Goal: Task Accomplishment & Management: Use online tool/utility

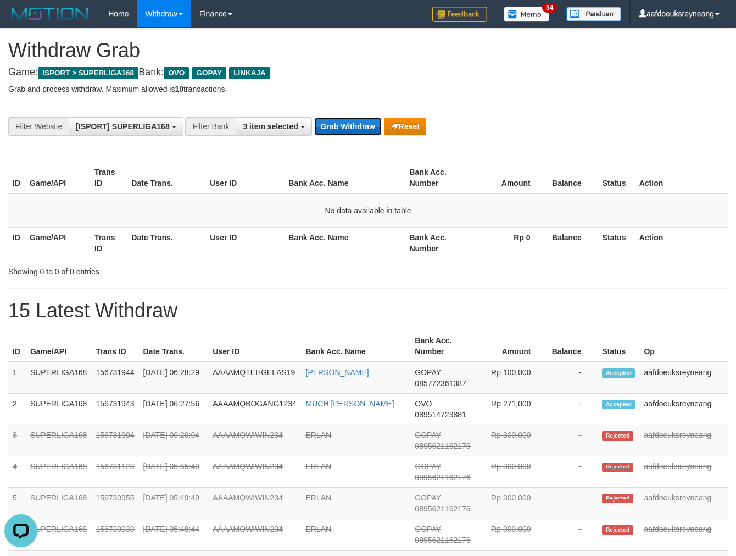
click at [343, 123] on button "Grab Withdraw" at bounding box center [348, 127] width 68 height 18
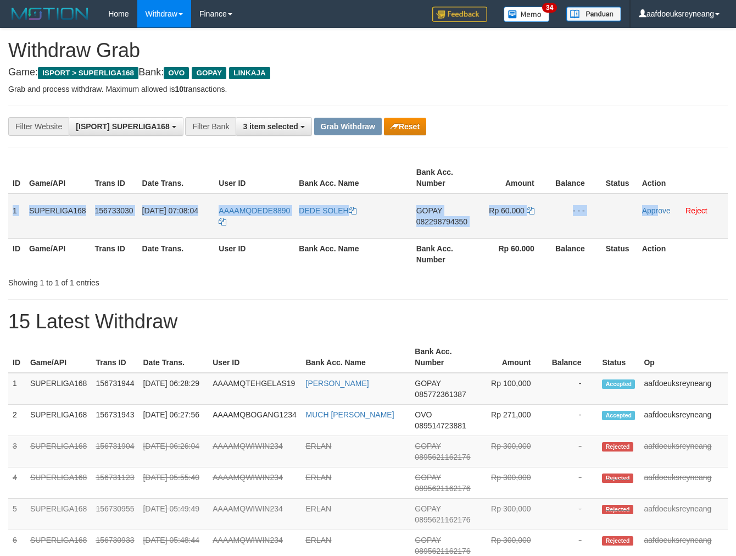
drag, startPoint x: 0, startPoint y: 0, endPoint x: 658, endPoint y: 223, distance: 695.1
click at [658, 223] on tr "1 SUPERLIGA168 156733030 30/09/2025 07:08:04 AAAAMQDEDE8890 DEDE SOLEH GOPAY 08…" at bounding box center [368, 215] width 720 height 45
copy tr "1 SUPERLIGA168 156733030 30/09/2025 07:08:04 AAAAMQDEDE8890 DEDE SOLEH GOPAY 08…"
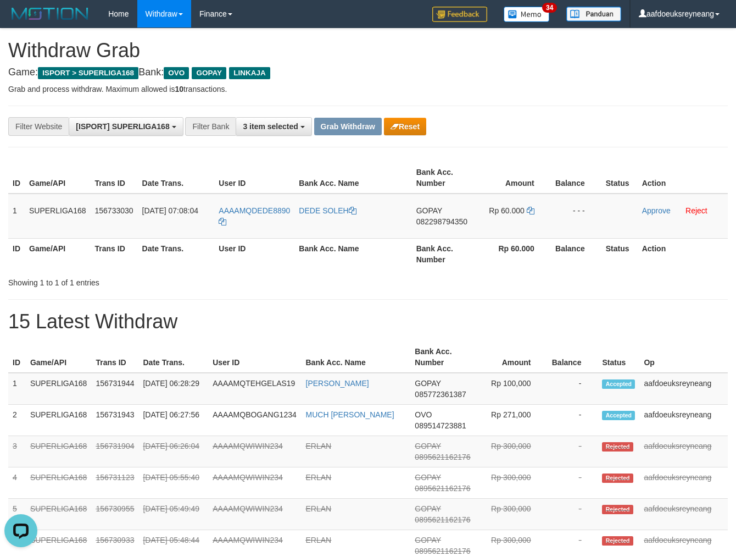
drag, startPoint x: 293, startPoint y: 199, endPoint x: 252, endPoint y: 209, distance: 43.1
click at [252, 209] on td "AAAAMQDEDE8890" at bounding box center [254, 215] width 80 height 45
copy span "DEDE8890"
click at [429, 220] on span "082298794350" at bounding box center [442, 221] width 51 height 9
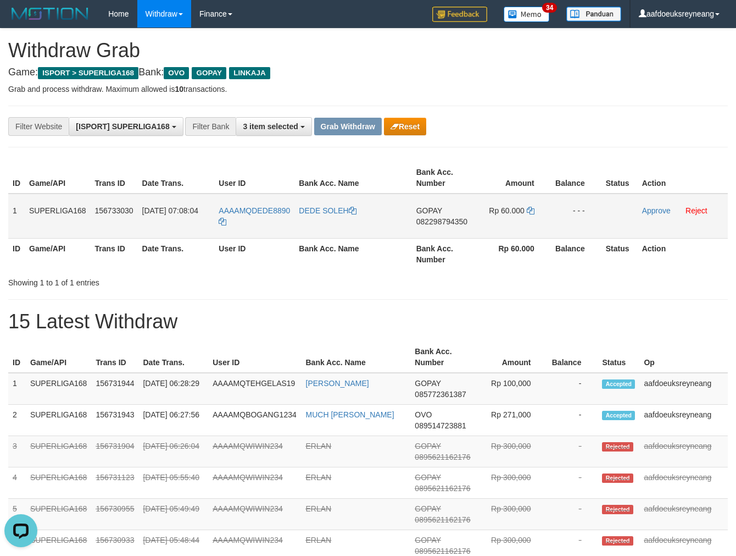
click at [429, 220] on span "082298794350" at bounding box center [442, 221] width 51 height 9
click at [438, 220] on span "082298794350" at bounding box center [442, 221] width 51 height 9
click at [462, 218] on span "082298794350" at bounding box center [442, 221] width 51 height 9
click at [531, 208] on icon at bounding box center [531, 211] width 8 height 8
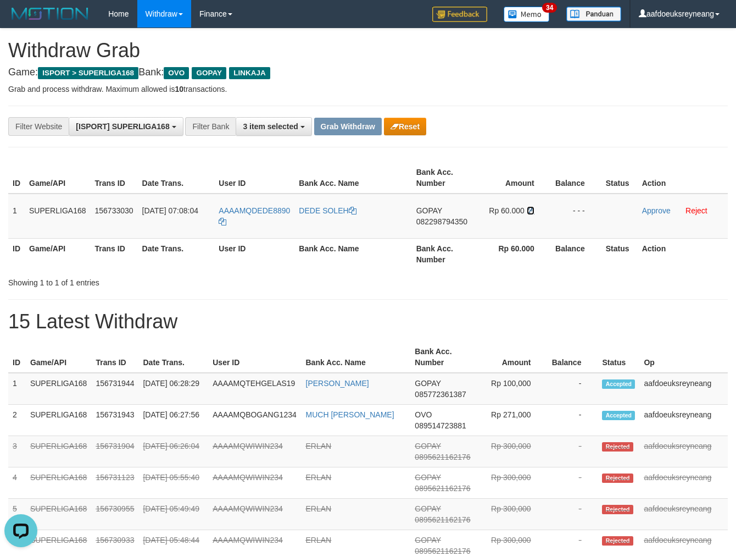
drag, startPoint x: 531, startPoint y: 208, endPoint x: 738, endPoint y: 199, distance: 207.3
click at [546, 209] on td "Rp 60.000" at bounding box center [513, 215] width 75 height 45
click at [645, 212] on link "Approve" at bounding box center [656, 210] width 29 height 9
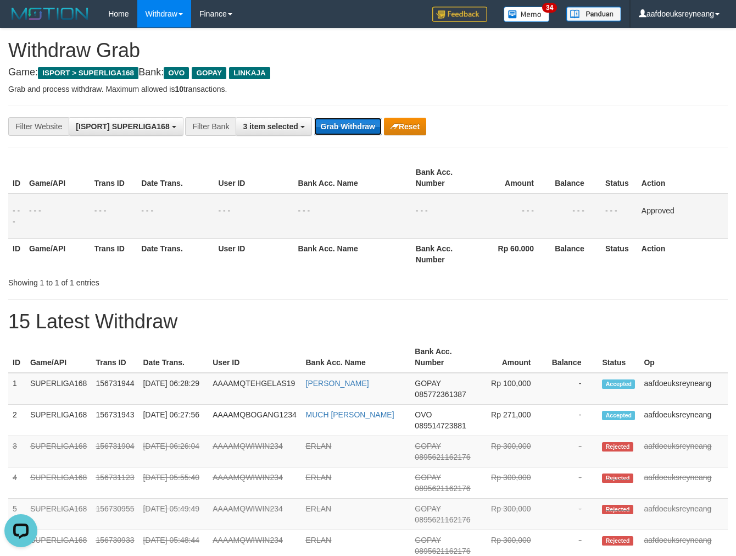
click at [354, 124] on button "Grab Withdraw" at bounding box center [348, 127] width 68 height 18
click at [354, 125] on button "Grab Withdraw" at bounding box center [348, 127] width 68 height 18
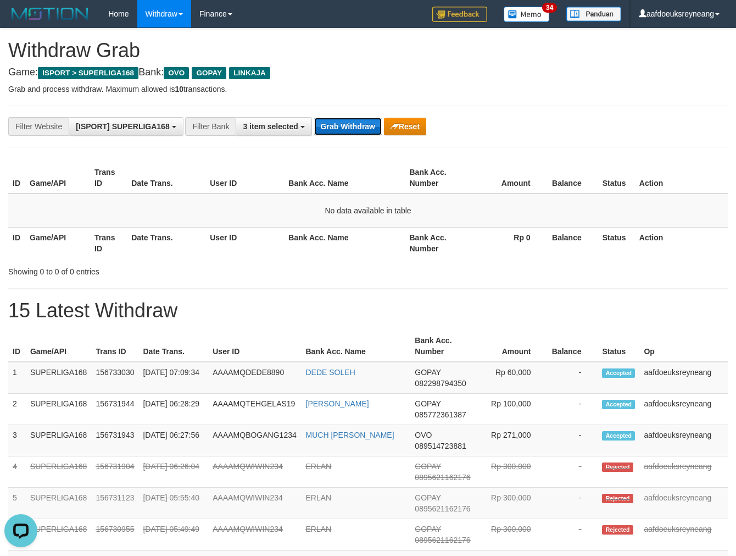
click at [347, 124] on button "Grab Withdraw" at bounding box center [348, 127] width 68 height 18
click at [347, 123] on button "Grab Withdraw" at bounding box center [348, 127] width 68 height 18
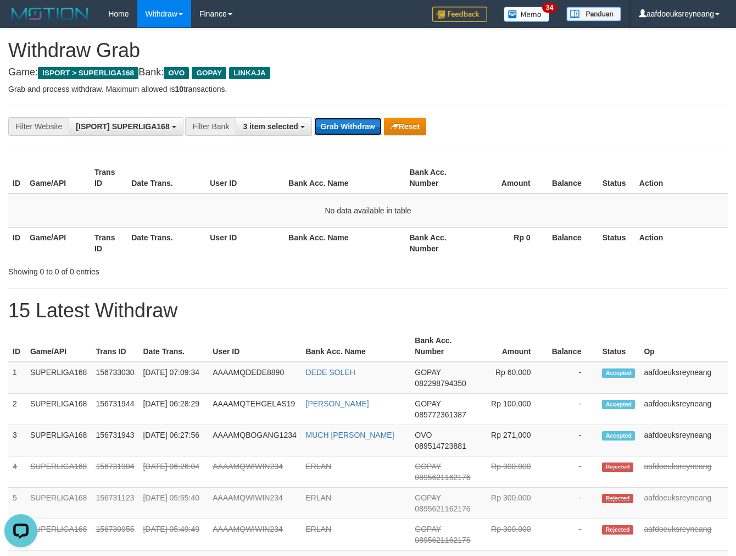
click at [348, 122] on button "Grab Withdraw" at bounding box center [348, 127] width 68 height 18
drag, startPoint x: 348, startPoint y: 122, endPoint x: 721, endPoint y: 237, distance: 390.6
click at [349, 123] on button "Grab Withdraw" at bounding box center [348, 127] width 68 height 18
click at [290, 221] on td "No data available in table" at bounding box center [368, 210] width 720 height 34
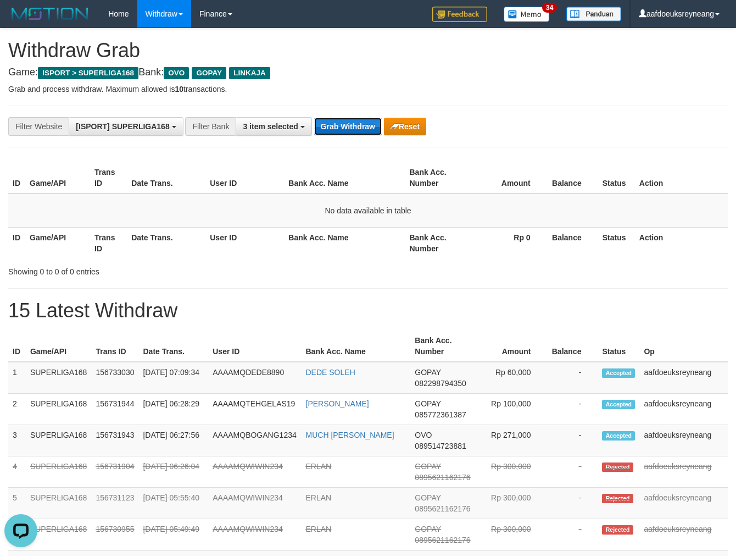
click at [334, 124] on button "Grab Withdraw" at bounding box center [348, 127] width 68 height 18
click at [338, 122] on button "Grab Withdraw" at bounding box center [348, 127] width 68 height 18
click at [336, 121] on button "Grab Withdraw" at bounding box center [348, 127] width 68 height 18
click at [152, 272] on div "Showing 0 to 0 of 0 entries" at bounding box center [153, 269] width 290 height 15
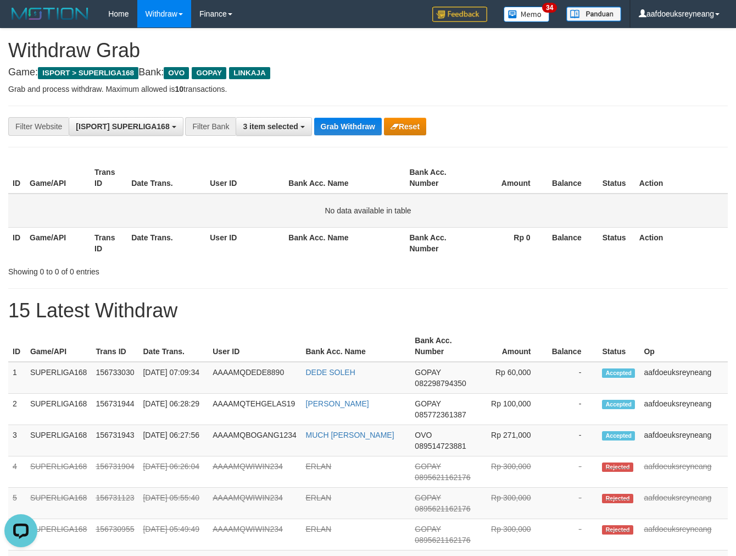
click at [198, 224] on td "No data available in table" at bounding box center [368, 210] width 720 height 34
click at [328, 123] on button "Grab Withdraw" at bounding box center [348, 127] width 68 height 18
click at [329, 124] on button "Grab Withdraw" at bounding box center [348, 127] width 68 height 18
click at [352, 132] on button "Grab Withdraw" at bounding box center [348, 127] width 68 height 18
drag, startPoint x: 253, startPoint y: 250, endPoint x: 488, endPoint y: 245, distance: 234.7
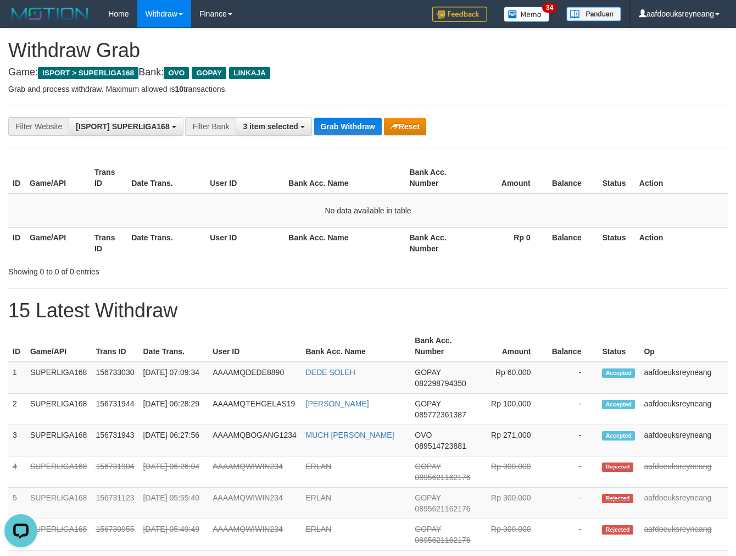
click at [257, 251] on th "User ID" at bounding box center [245, 242] width 79 height 31
click at [346, 125] on button "Grab Withdraw" at bounding box center [348, 127] width 68 height 18
click at [326, 123] on button "Grab Withdraw" at bounding box center [348, 127] width 68 height 18
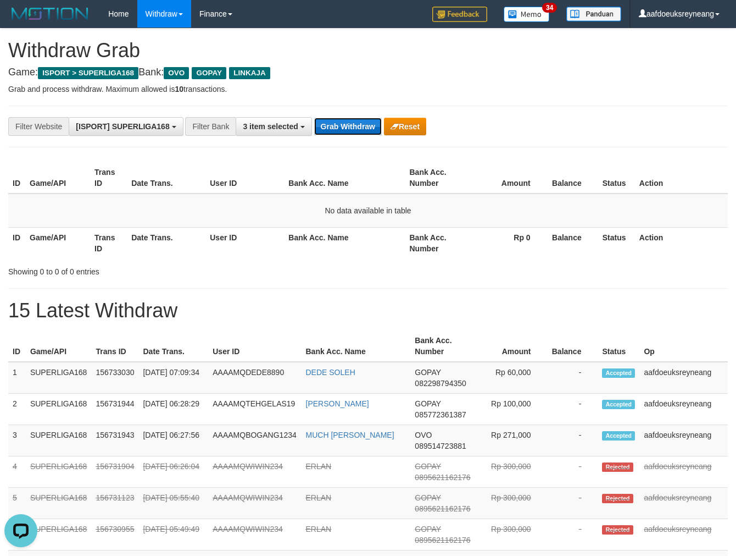
click at [326, 123] on button "Grab Withdraw" at bounding box center [348, 127] width 68 height 18
click at [605, 314] on h1 "15 Latest Withdraw" at bounding box center [368, 310] width 720 height 22
click at [371, 124] on button "Grab Withdraw" at bounding box center [348, 127] width 68 height 18
click at [367, 130] on button "Grab Withdraw" at bounding box center [348, 127] width 68 height 18
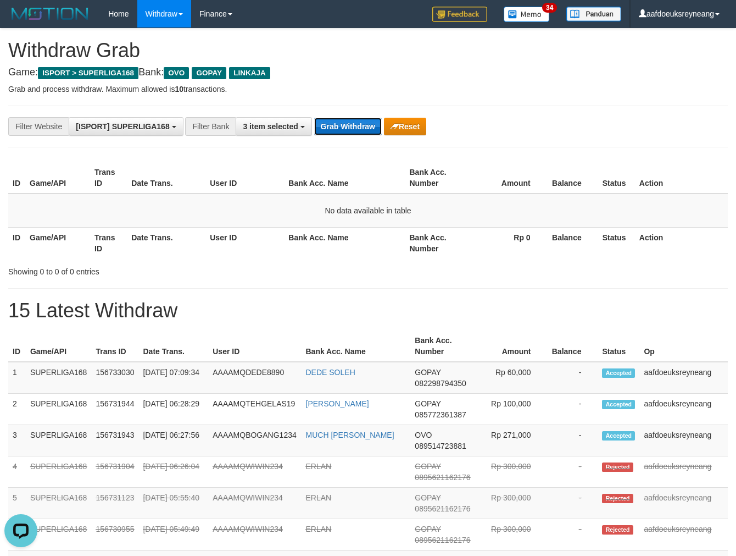
click at [358, 119] on button "Grab Withdraw" at bounding box center [348, 127] width 68 height 18
click at [358, 121] on button "Grab Withdraw" at bounding box center [348, 127] width 68 height 18
click at [352, 129] on button "Grab Withdraw" at bounding box center [348, 127] width 68 height 18
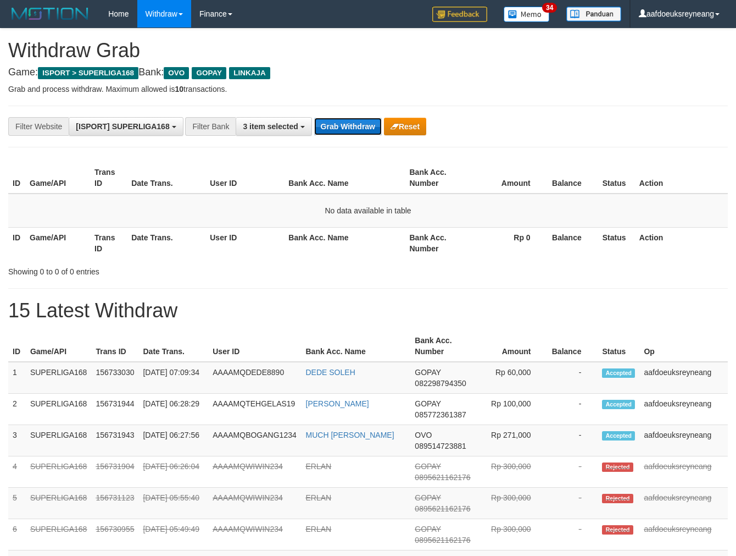
click at [348, 123] on button "Grab Withdraw" at bounding box center [348, 127] width 68 height 18
click at [314, 118] on button "Grab Withdraw" at bounding box center [348, 127] width 68 height 18
click at [348, 123] on button "Grab Withdraw" at bounding box center [348, 127] width 68 height 18
click at [314, 118] on button "Grab Withdraw" at bounding box center [348, 127] width 68 height 18
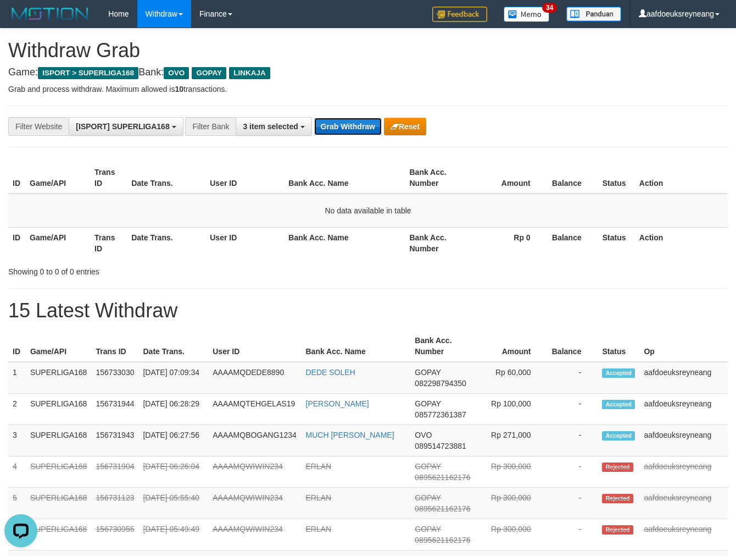
click at [348, 123] on button "Grab Withdraw" at bounding box center [348, 127] width 68 height 18
click at [314, 118] on button "Grab Withdraw" at bounding box center [348, 127] width 68 height 18
click at [348, 123] on button "Grab Withdraw" at bounding box center [348, 127] width 68 height 18
click at [314, 118] on button "Grab Withdraw" at bounding box center [348, 127] width 68 height 18
click at [348, 123] on button "Grab Withdraw" at bounding box center [348, 127] width 68 height 18
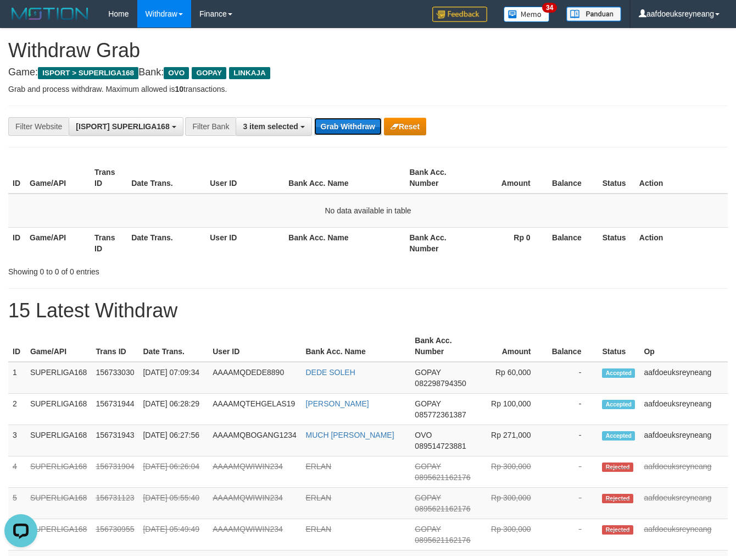
click at [314, 118] on button "Grab Withdraw" at bounding box center [348, 127] width 68 height 18
click at [348, 123] on button "Grab Withdraw" at bounding box center [348, 127] width 68 height 18
click at [314, 118] on button "Grab Withdraw" at bounding box center [348, 127] width 68 height 18
click at [348, 123] on button "Grab Withdraw" at bounding box center [348, 127] width 68 height 18
click at [314, 118] on button "Grab Withdraw" at bounding box center [348, 127] width 68 height 18
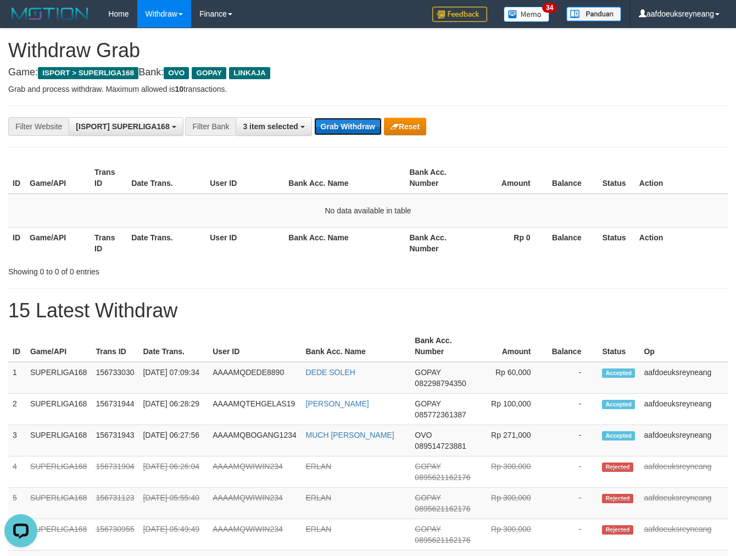
click at [348, 123] on button "Grab Withdraw" at bounding box center [348, 127] width 68 height 18
click at [314, 118] on button "Grab Withdraw" at bounding box center [348, 127] width 68 height 18
click at [348, 123] on button "Grab Withdraw" at bounding box center [348, 127] width 68 height 18
click at [314, 118] on button "Grab Withdraw" at bounding box center [348, 127] width 68 height 18
click at [348, 123] on button "Grab Withdraw" at bounding box center [348, 127] width 68 height 18
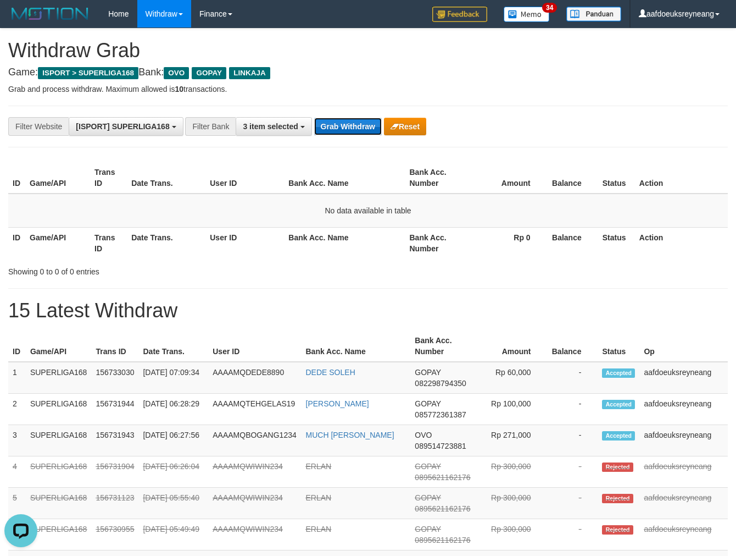
click at [314, 118] on button "Grab Withdraw" at bounding box center [348, 127] width 68 height 18
click at [348, 123] on button "Grab Withdraw" at bounding box center [348, 127] width 68 height 18
click at [314, 118] on button "Grab Withdraw" at bounding box center [348, 127] width 68 height 18
click at [348, 123] on button "Grab Withdraw" at bounding box center [348, 127] width 68 height 18
click at [367, 132] on button "Grab Withdraw" at bounding box center [348, 127] width 68 height 18
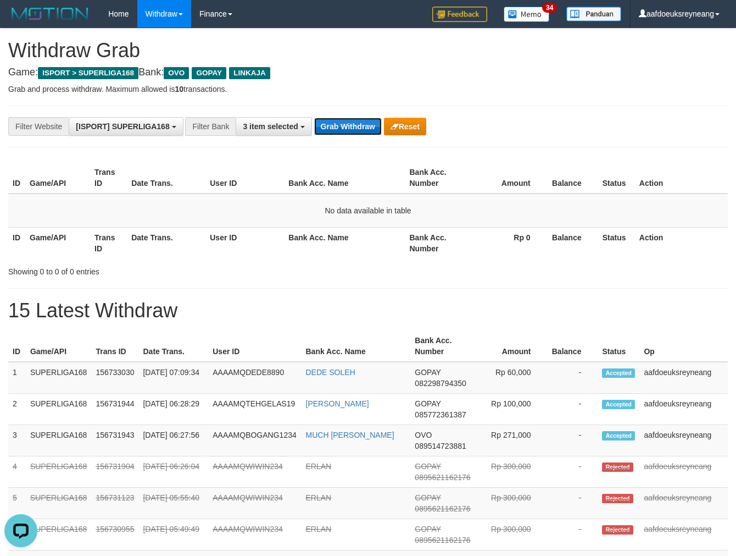
click at [365, 132] on button "Grab Withdraw" at bounding box center [348, 127] width 68 height 18
click at [347, 125] on button "Grab Withdraw" at bounding box center [348, 127] width 68 height 18
click at [348, 125] on button "Grab Withdraw" at bounding box center [348, 127] width 68 height 18
click at [359, 123] on button "Grab Withdraw" at bounding box center [348, 127] width 68 height 18
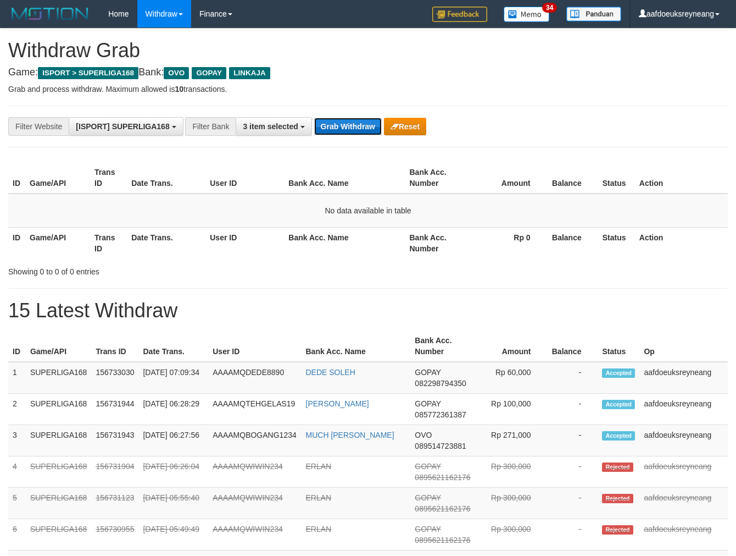
click at [357, 131] on button "Grab Withdraw" at bounding box center [348, 127] width 68 height 18
click at [359, 133] on button "Grab Withdraw" at bounding box center [348, 127] width 68 height 18
click at [339, 124] on button "Grab Withdraw" at bounding box center [348, 127] width 68 height 18
click at [337, 120] on button "Grab Withdraw" at bounding box center [348, 127] width 68 height 18
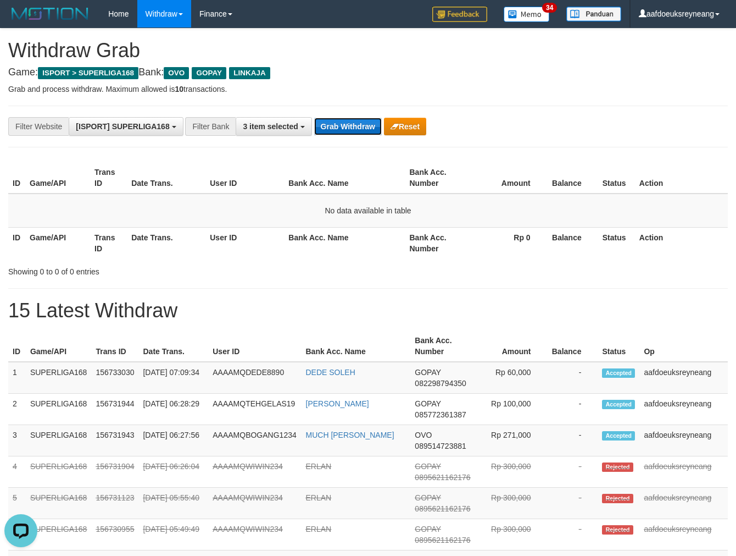
click at [337, 120] on button "Grab Withdraw" at bounding box center [348, 127] width 68 height 18
click at [337, 121] on button "Grab Withdraw" at bounding box center [348, 127] width 68 height 18
click at [355, 129] on button "Grab Withdraw" at bounding box center [348, 127] width 68 height 18
click at [353, 127] on button "Grab Withdraw" at bounding box center [348, 127] width 68 height 18
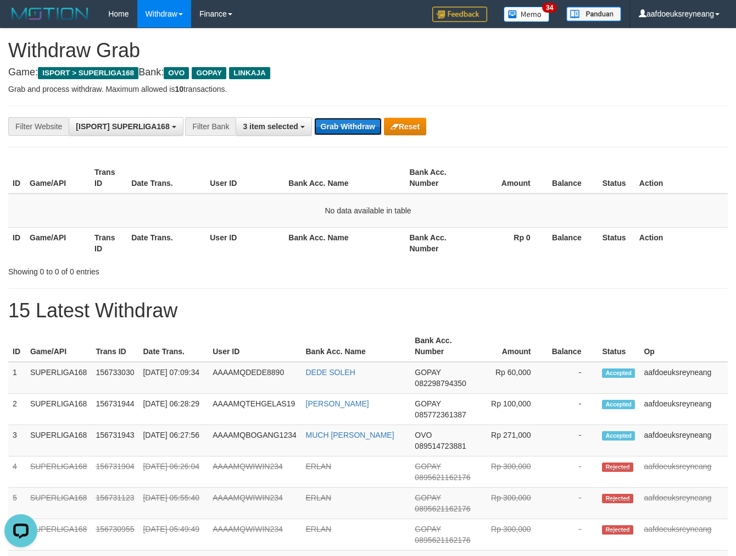
click at [357, 129] on button "Grab Withdraw" at bounding box center [348, 127] width 68 height 18
click at [356, 119] on button "Grab Withdraw" at bounding box center [348, 127] width 68 height 18
click at [363, 121] on button "Grab Withdraw" at bounding box center [348, 127] width 68 height 18
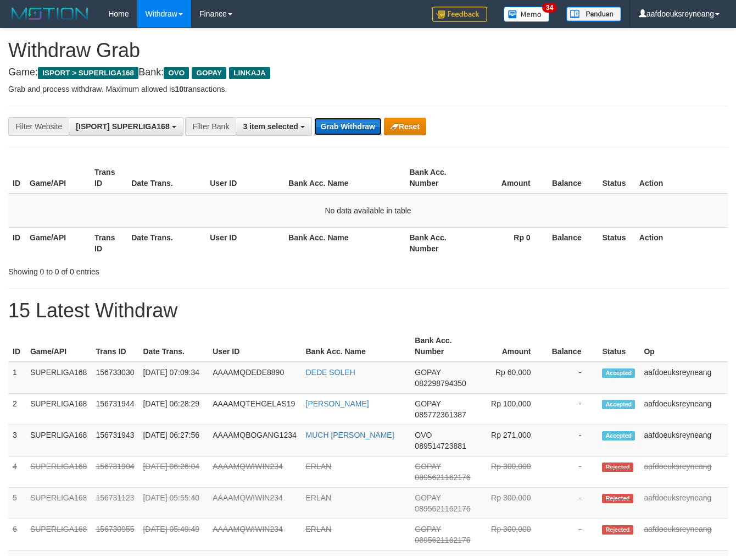
click at [361, 128] on button "Grab Withdraw" at bounding box center [348, 127] width 68 height 18
click at [360, 128] on button "Grab Withdraw" at bounding box center [348, 127] width 68 height 18
click at [329, 129] on button "Grab Withdraw" at bounding box center [348, 127] width 68 height 18
click at [351, 129] on button "Grab Withdraw" at bounding box center [348, 127] width 68 height 18
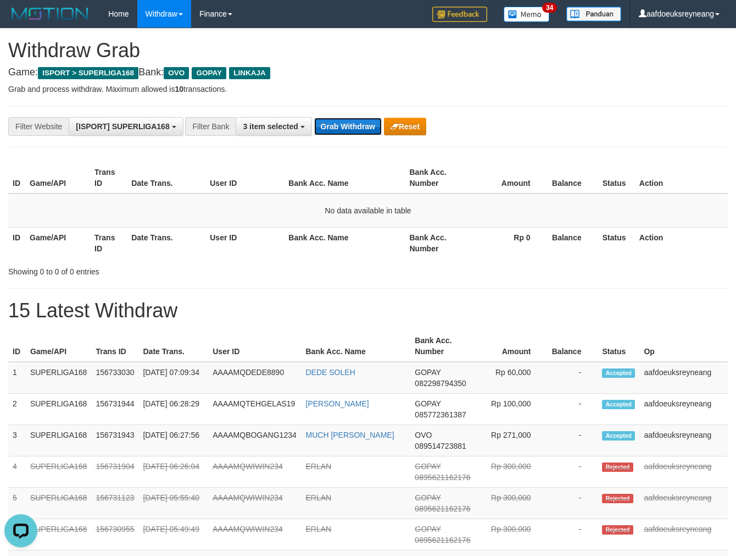
click at [350, 129] on button "Grab Withdraw" at bounding box center [348, 127] width 68 height 18
click at [350, 128] on button "Grab Withdraw" at bounding box center [348, 127] width 68 height 18
click at [336, 123] on button "Grab Withdraw" at bounding box center [348, 127] width 68 height 18
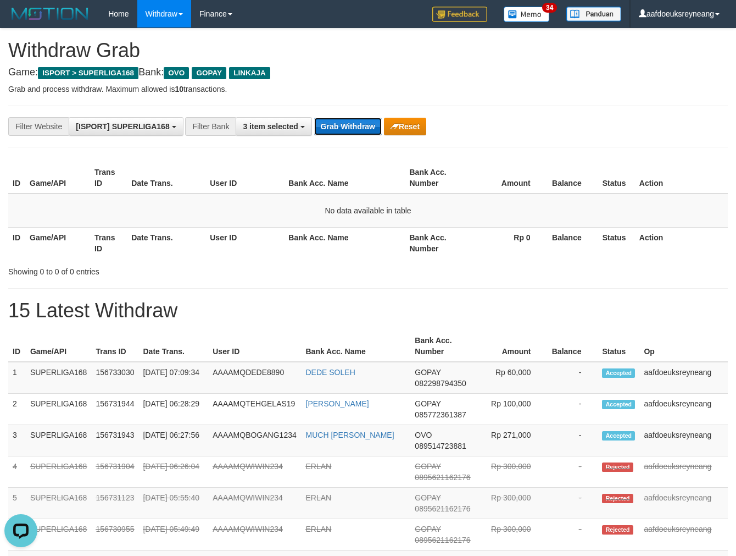
click at [336, 123] on button "Grab Withdraw" at bounding box center [348, 127] width 68 height 18
click at [335, 112] on div "**********" at bounding box center [368, 127] width 720 height 42
click at [343, 127] on button "Grab Withdraw" at bounding box center [348, 127] width 68 height 18
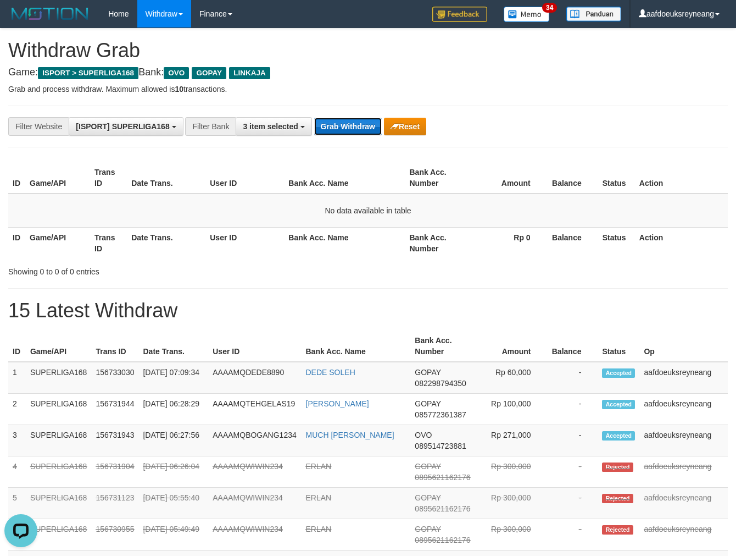
click at [337, 125] on button "Grab Withdraw" at bounding box center [348, 127] width 68 height 18
click at [334, 121] on button "Grab Withdraw" at bounding box center [348, 127] width 68 height 18
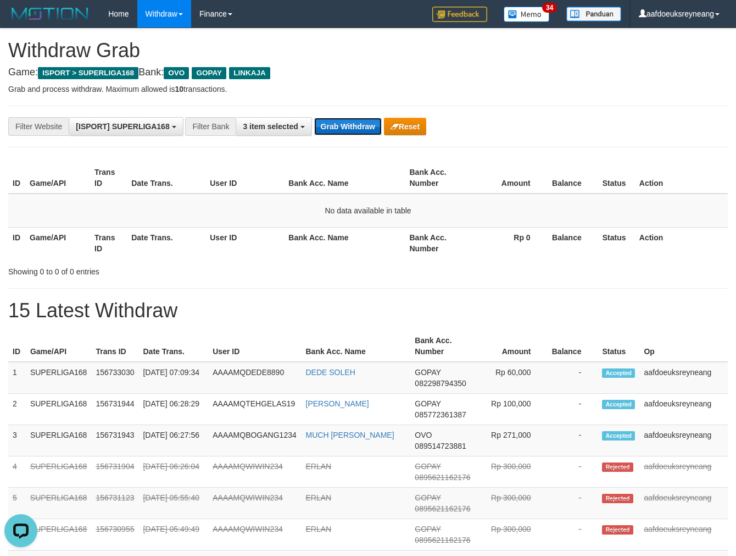
click at [334, 121] on button "Grab Withdraw" at bounding box center [348, 127] width 68 height 18
click at [360, 124] on button "Grab Withdraw" at bounding box center [348, 127] width 68 height 18
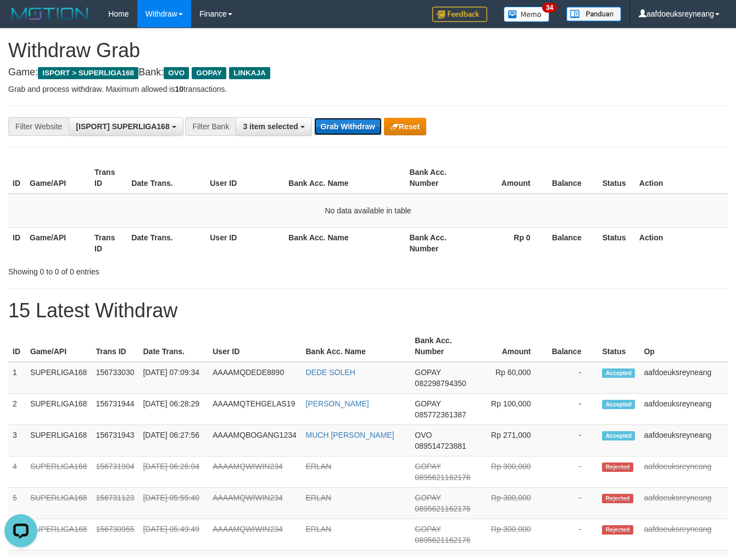
click at [348, 130] on button "Grab Withdraw" at bounding box center [348, 127] width 68 height 18
click at [352, 132] on button "Grab Withdraw" at bounding box center [348, 127] width 68 height 18
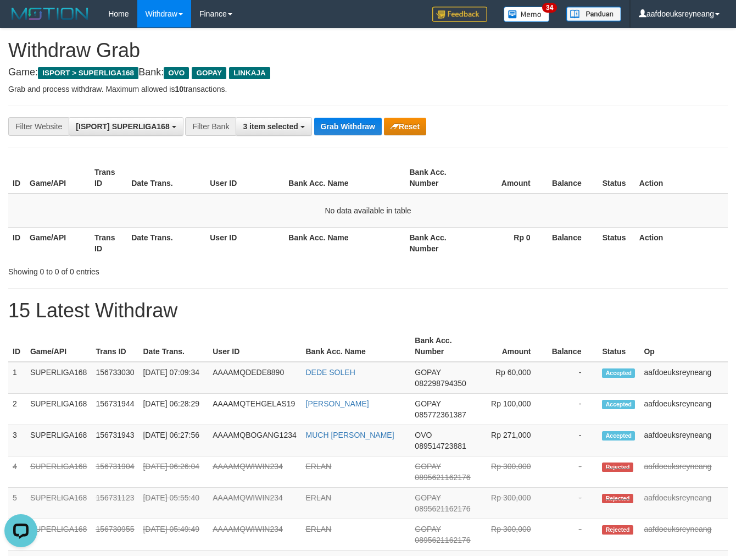
click at [246, 315] on h1 "15 Latest Withdraw" at bounding box center [368, 310] width 720 height 22
click at [346, 127] on button "Grab Withdraw" at bounding box center [348, 127] width 68 height 18
click at [343, 122] on button "Grab Withdraw" at bounding box center [348, 127] width 68 height 18
click at [343, 123] on button "Grab Withdraw" at bounding box center [348, 127] width 68 height 18
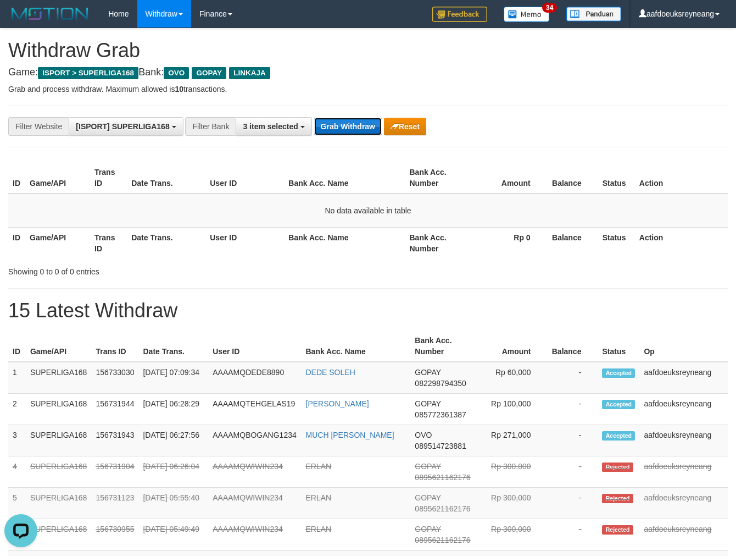
click at [344, 123] on button "Grab Withdraw" at bounding box center [348, 127] width 68 height 18
drag, startPoint x: 344, startPoint y: 123, endPoint x: 370, endPoint y: 132, distance: 28.0
click at [344, 123] on button "Grab Withdraw" at bounding box center [348, 127] width 68 height 18
click at [343, 130] on button "Grab Withdraw" at bounding box center [348, 127] width 68 height 18
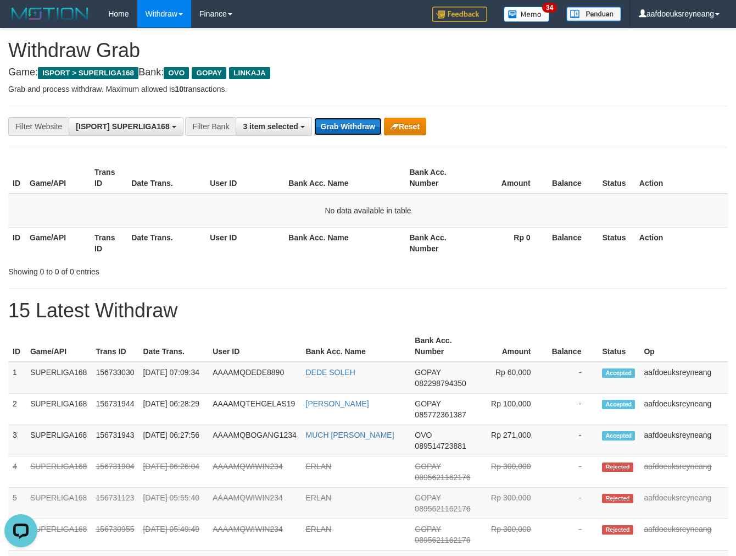
click at [343, 130] on button "Grab Withdraw" at bounding box center [348, 127] width 68 height 18
click at [337, 125] on button "Grab Withdraw" at bounding box center [348, 127] width 68 height 18
click at [337, 126] on button "Grab Withdraw" at bounding box center [348, 127] width 68 height 18
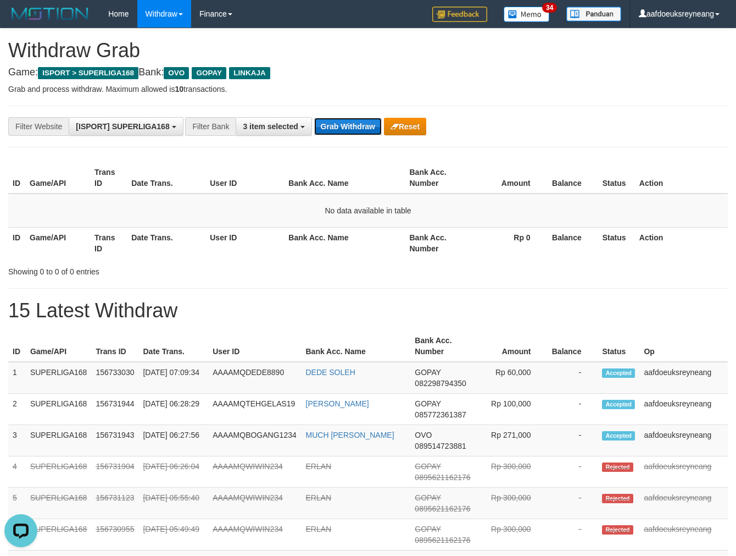
click at [352, 128] on button "Grab Withdraw" at bounding box center [348, 127] width 68 height 18
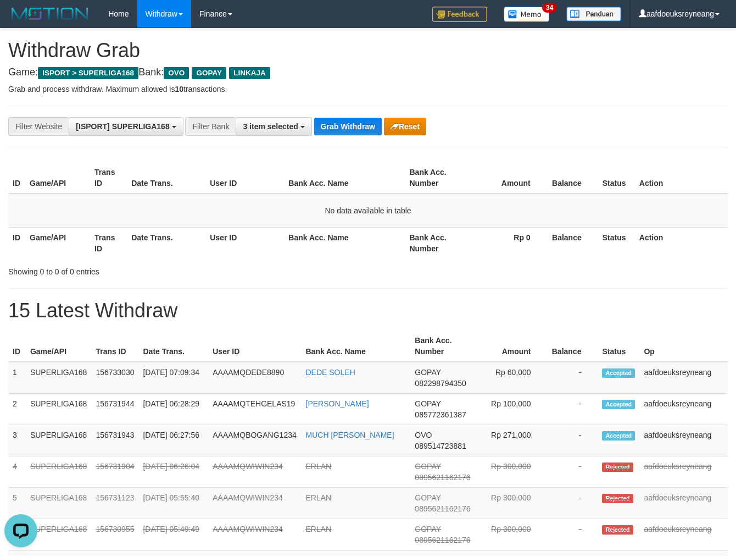
drag, startPoint x: 89, startPoint y: 269, endPoint x: 131, endPoint y: 260, distance: 42.8
click at [89, 269] on div "Showing 0 to 0 of 0 entries" at bounding box center [153, 269] width 290 height 15
click at [356, 120] on button "Grab Withdraw" at bounding box center [348, 127] width 68 height 18
click at [355, 123] on button "Grab Withdraw" at bounding box center [348, 127] width 68 height 18
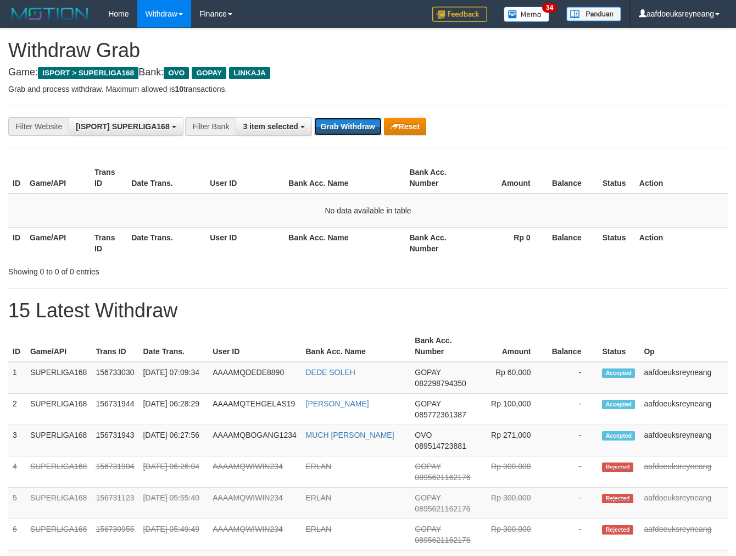
drag, startPoint x: 0, startPoint y: 0, endPoint x: 354, endPoint y: 138, distance: 379.8
click at [354, 138] on div "**********" at bounding box center [368, 127] width 720 height 42
click at [358, 132] on button "Grab Withdraw" at bounding box center [348, 127] width 68 height 18
click at [359, 121] on button "Grab Withdraw" at bounding box center [348, 127] width 68 height 18
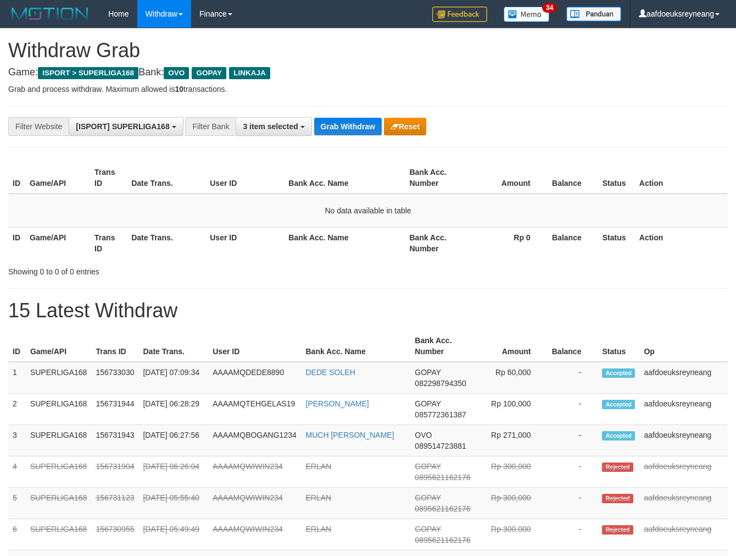
click at [359, 121] on button "Grab Withdraw" at bounding box center [348, 127] width 68 height 18
drag, startPoint x: 0, startPoint y: 0, endPoint x: 359, endPoint y: 121, distance: 379.2
click at [359, 121] on button "Grab Withdraw" at bounding box center [348, 127] width 68 height 18
click at [353, 118] on button "Grab Withdraw" at bounding box center [348, 127] width 68 height 18
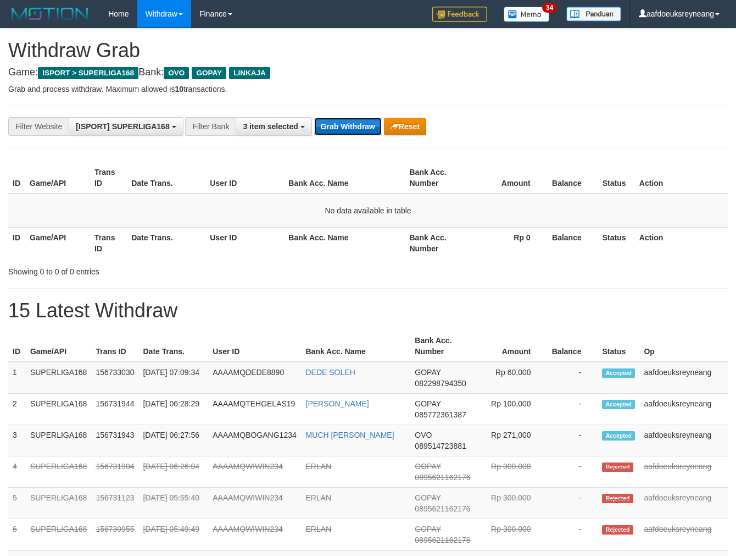
click at [314, 118] on button "Grab Withdraw" at bounding box center [348, 127] width 68 height 18
click at [353, 119] on button "Grab Withdraw" at bounding box center [348, 127] width 68 height 18
click at [314, 118] on button "Grab Withdraw" at bounding box center [348, 127] width 68 height 18
click at [354, 120] on button "Grab Withdraw" at bounding box center [348, 127] width 68 height 18
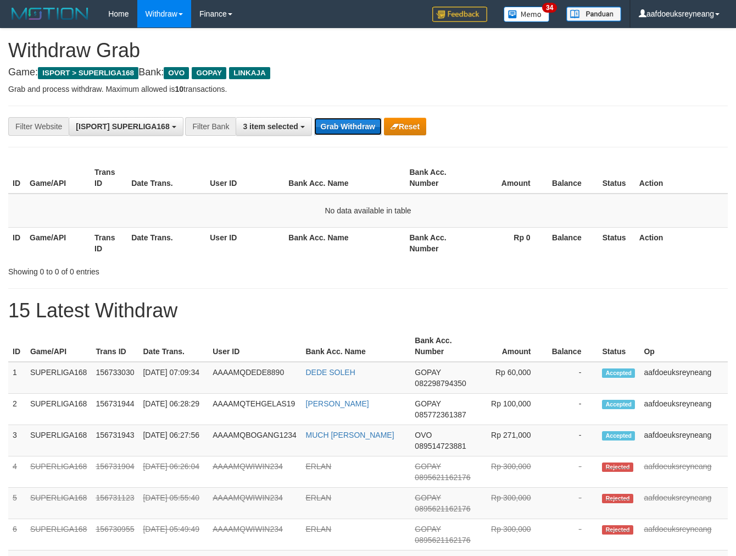
click at [314, 118] on button "Grab Withdraw" at bounding box center [348, 127] width 68 height 18
click at [354, 120] on button "Grab Withdraw" at bounding box center [348, 127] width 68 height 18
click at [314, 118] on button "Grab Withdraw" at bounding box center [348, 127] width 68 height 18
click at [354, 121] on button "Grab Withdraw" at bounding box center [348, 127] width 68 height 18
click at [314, 118] on button "Grab Withdraw" at bounding box center [348, 127] width 68 height 18
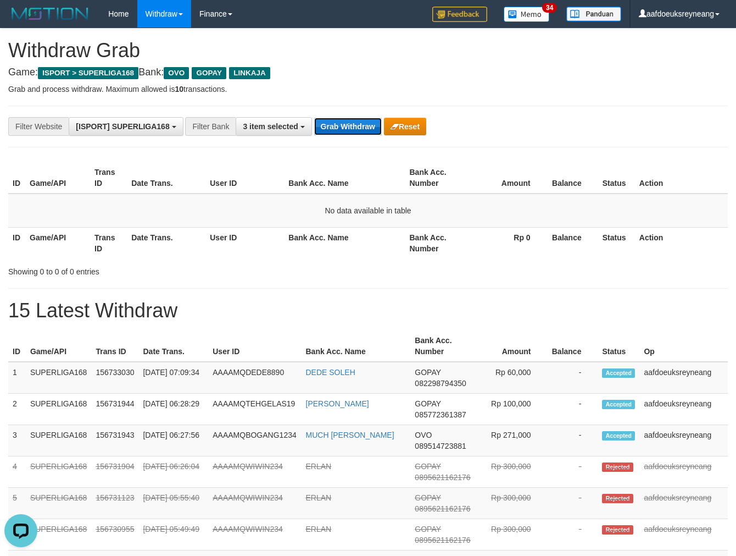
click at [314, 118] on button "Grab Withdraw" at bounding box center [348, 127] width 68 height 18
click at [354, 121] on button "Grab Withdraw" at bounding box center [348, 127] width 68 height 18
click at [314, 118] on button "Grab Withdraw" at bounding box center [348, 127] width 68 height 18
click at [354, 121] on button "Grab Withdraw" at bounding box center [348, 127] width 68 height 18
click at [314, 118] on button "Grab Withdraw" at bounding box center [348, 127] width 68 height 18
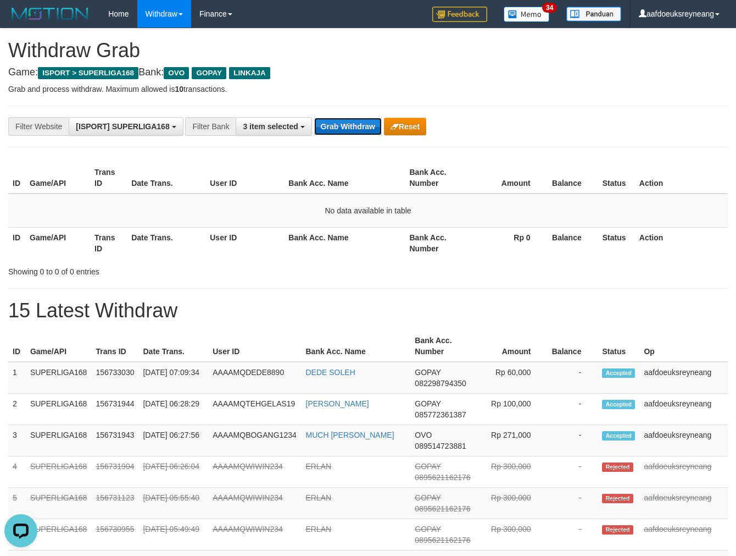
click at [354, 121] on button "Grab Withdraw" at bounding box center [348, 127] width 68 height 18
click at [314, 118] on button "Grab Withdraw" at bounding box center [348, 127] width 68 height 18
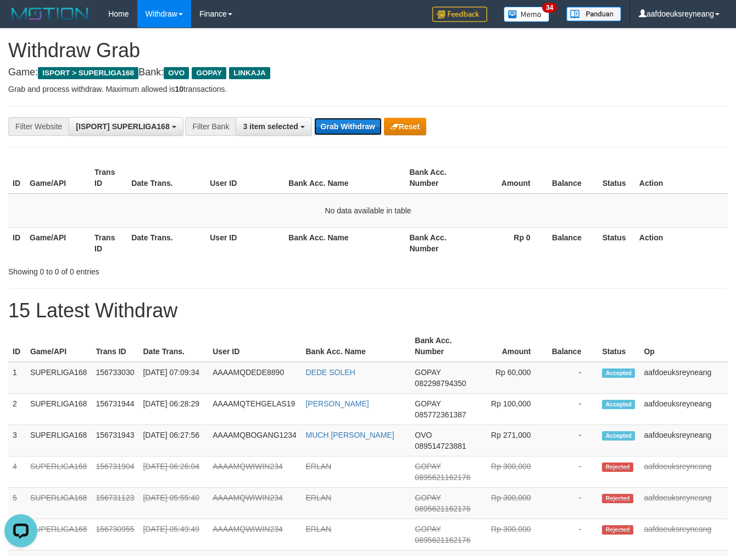
click at [314, 118] on button "Grab Withdraw" at bounding box center [348, 127] width 68 height 18
click at [354, 121] on button "Grab Withdraw" at bounding box center [348, 127] width 68 height 18
click at [314, 118] on button "Grab Withdraw" at bounding box center [348, 127] width 68 height 18
click at [354, 121] on button "Grab Withdraw" at bounding box center [348, 127] width 68 height 18
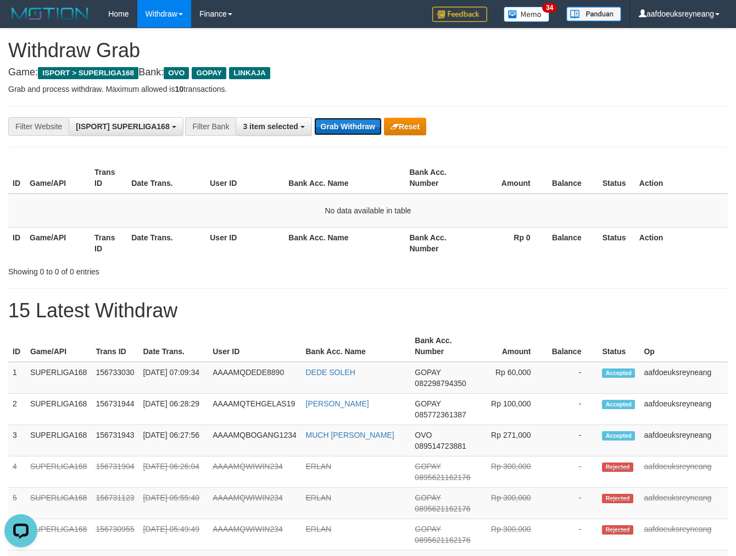
click at [314, 118] on button "Grab Withdraw" at bounding box center [348, 127] width 68 height 18
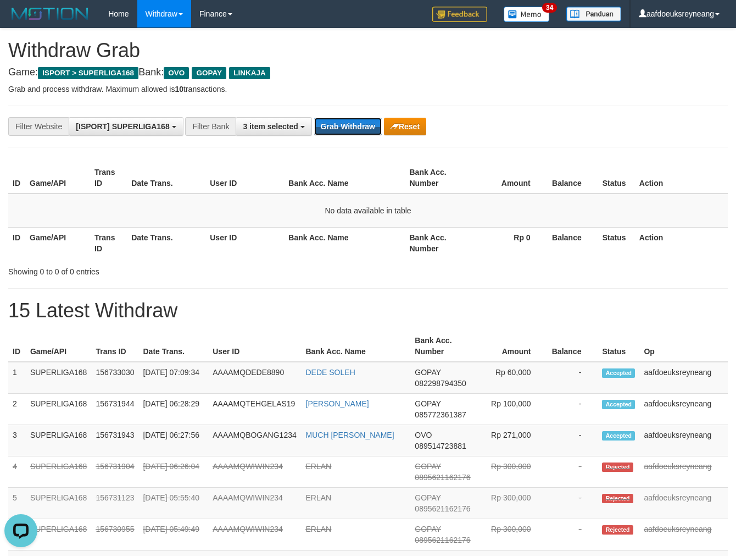
click at [314, 118] on button "Grab Withdraw" at bounding box center [348, 127] width 68 height 18
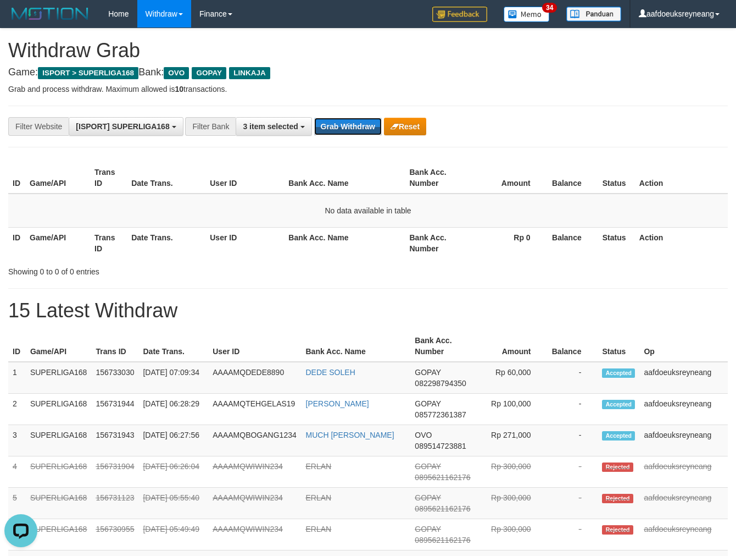
click at [314, 118] on button "Grab Withdraw" at bounding box center [348, 127] width 68 height 18
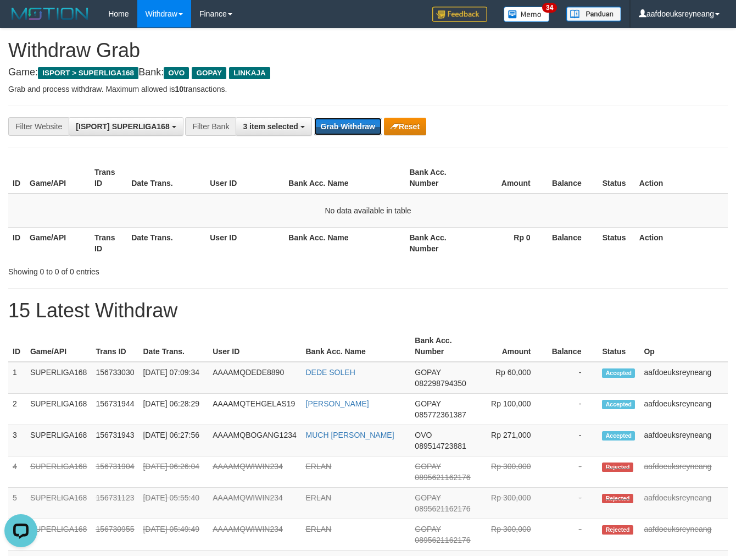
click at [314, 118] on button "Grab Withdraw" at bounding box center [348, 127] width 68 height 18
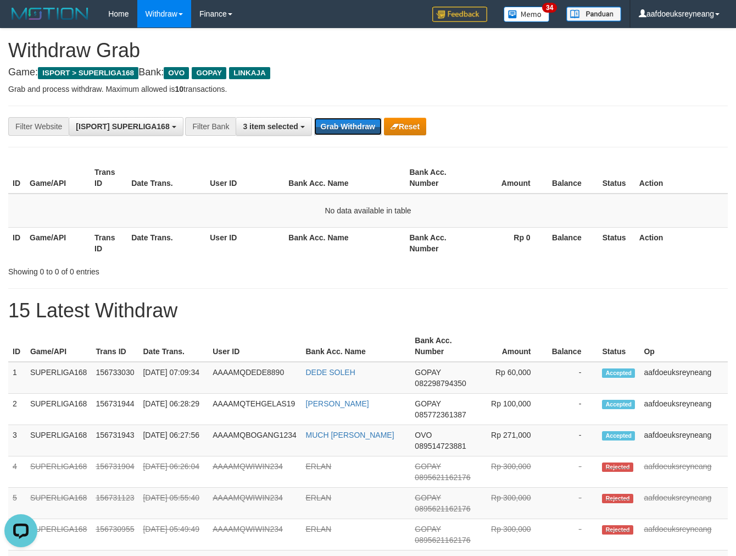
click at [314, 118] on button "Grab Withdraw" at bounding box center [348, 127] width 68 height 18
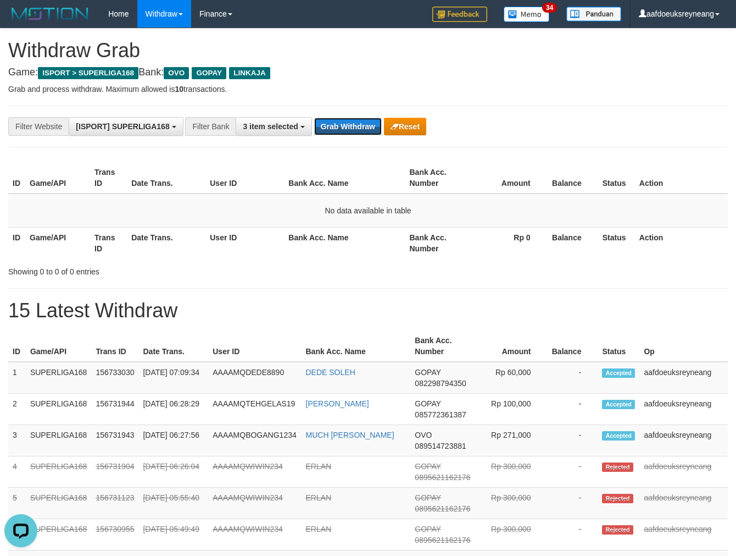
click at [314, 118] on button "Grab Withdraw" at bounding box center [348, 127] width 68 height 18
click at [323, 123] on button "Grab Withdraw" at bounding box center [348, 127] width 68 height 18
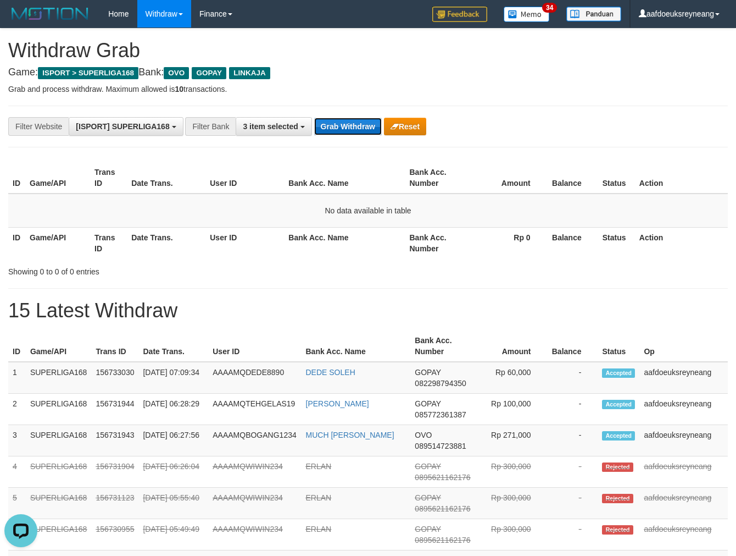
click at [323, 123] on button "Grab Withdraw" at bounding box center [348, 127] width 68 height 18
click at [342, 118] on button "Grab Withdraw" at bounding box center [348, 127] width 68 height 18
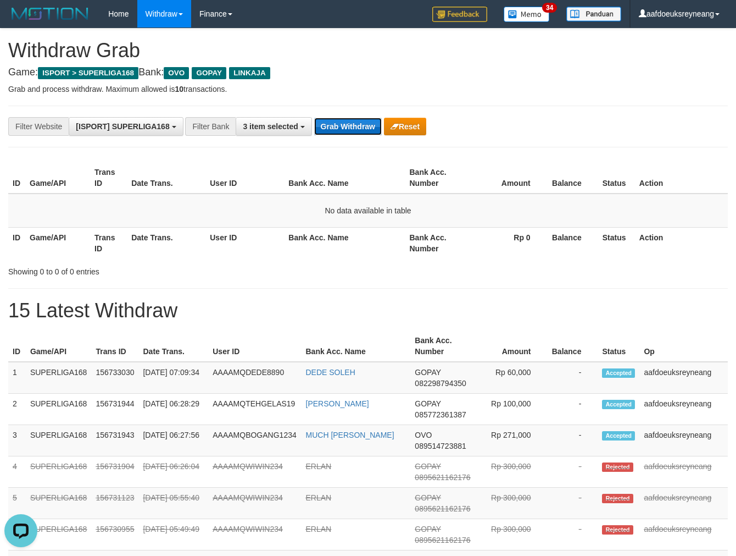
click at [342, 120] on button "Grab Withdraw" at bounding box center [348, 127] width 68 height 18
drag, startPoint x: 345, startPoint y: 106, endPoint x: 350, endPoint y: 110, distance: 6.7
click at [350, 109] on div "**********" at bounding box center [368, 127] width 720 height 42
click at [360, 128] on button "Grab Withdraw" at bounding box center [348, 127] width 68 height 18
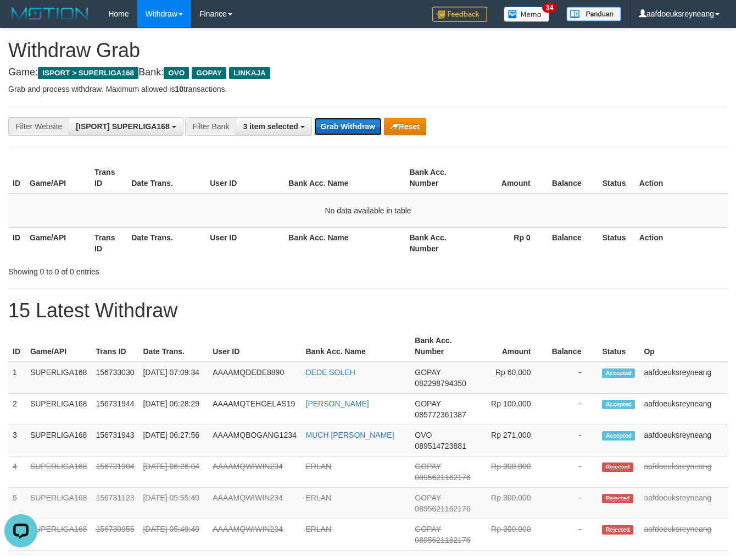
click at [360, 128] on button "Grab Withdraw" at bounding box center [348, 127] width 68 height 18
click at [360, 127] on button "Grab Withdraw" at bounding box center [348, 127] width 68 height 18
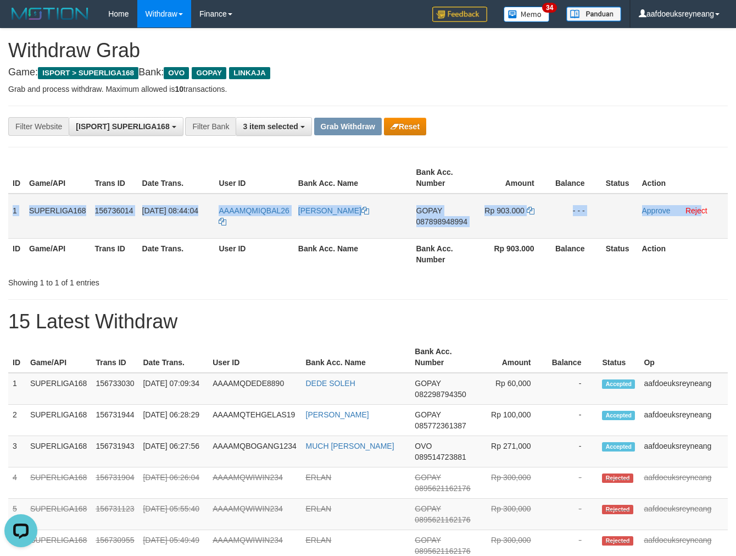
drag, startPoint x: 12, startPoint y: 212, endPoint x: 700, endPoint y: 204, distance: 688.6
click at [700, 204] on tr "1 SUPERLIGA168 156736014 30/09/2025 08:44:04 AAAAMQMIQBAL26 MUHAMMAD IQBAL MAUL…" at bounding box center [368, 215] width 720 height 45
copy tr "1 SUPERLIGA168 156736014 30/09/2025 08:44:04 AAAAMQMIQBAL26 MUHAMMAD IQBAL MAUL…"
click at [438, 219] on span "087898948994" at bounding box center [442, 221] width 51 height 9
copy tr "1 SUPERLIGA168 156736014 30/09/2025 08:44:04 AAAAMQMIQBAL26 MUHAMMAD IQBAL MAUL…"
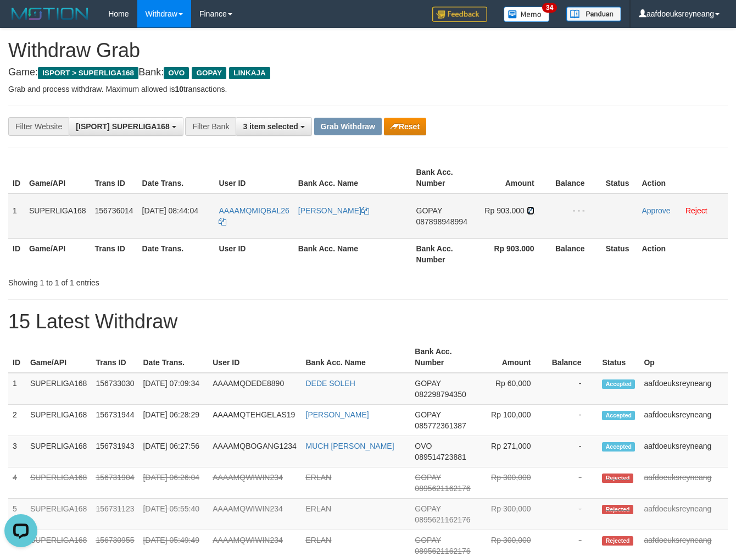
click at [530, 210] on icon at bounding box center [531, 211] width 8 height 8
click at [650, 207] on link "Approve" at bounding box center [656, 210] width 29 height 9
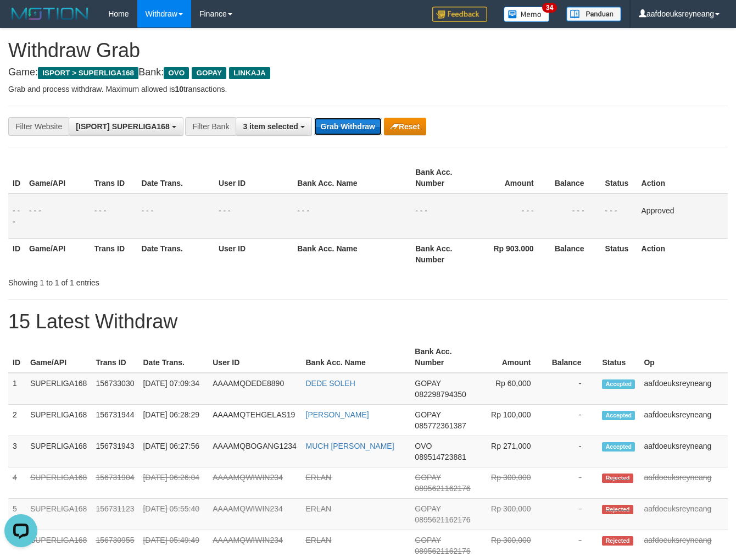
click at [356, 120] on button "Grab Withdraw" at bounding box center [348, 127] width 68 height 18
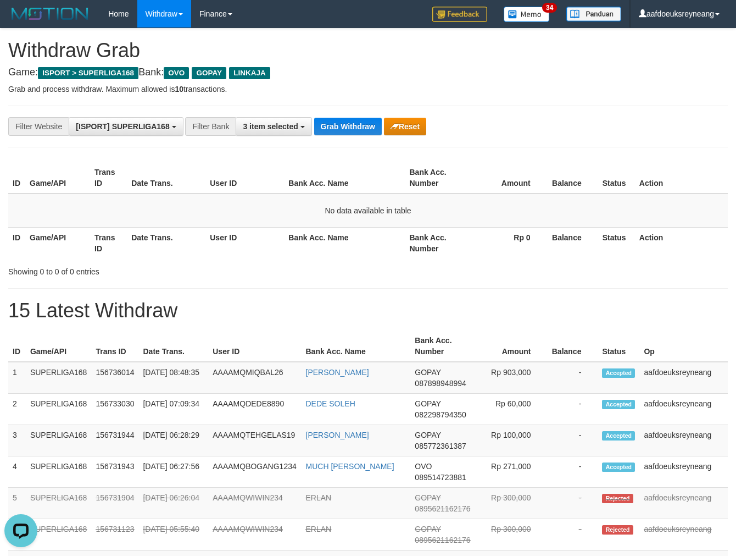
click at [285, 165] on th "Bank Acc. Name" at bounding box center [344, 177] width 121 height 31
click at [343, 127] on button "Grab Withdraw" at bounding box center [348, 127] width 68 height 18
drag, startPoint x: 352, startPoint y: 119, endPoint x: 338, endPoint y: 129, distance: 16.9
click at [352, 121] on div "**********" at bounding box center [368, 127] width 720 height 42
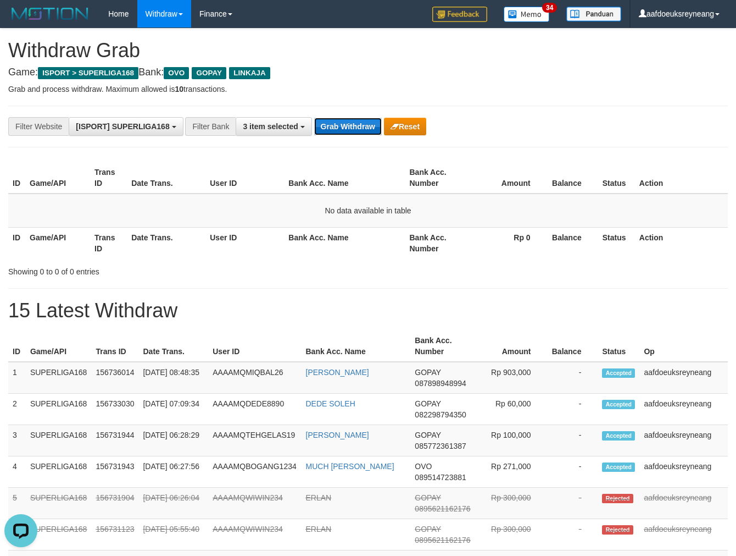
click at [338, 129] on button "Grab Withdraw" at bounding box center [348, 127] width 68 height 18
click at [338, 130] on button "Grab Withdraw" at bounding box center [348, 127] width 68 height 18
click at [335, 127] on button "Grab Withdraw" at bounding box center [348, 127] width 68 height 18
click at [336, 128] on button "Grab Withdraw" at bounding box center [348, 127] width 68 height 18
click at [336, 130] on button "Grab Withdraw" at bounding box center [348, 127] width 68 height 18
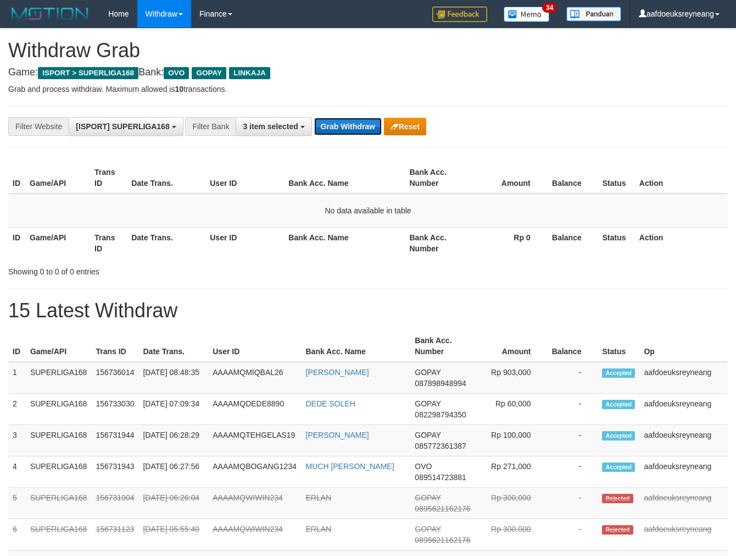
click at [336, 130] on button "Grab Withdraw" at bounding box center [348, 127] width 68 height 18
click at [347, 128] on button "Grab Withdraw" at bounding box center [348, 127] width 68 height 18
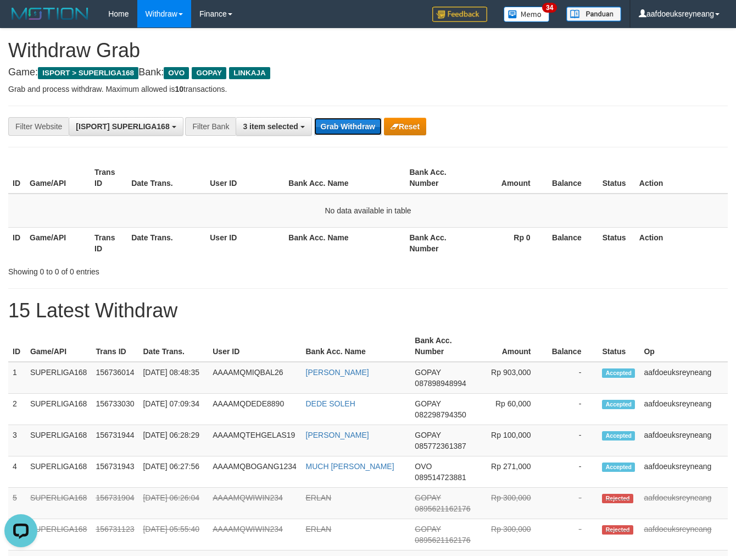
click at [351, 120] on button "Grab Withdraw" at bounding box center [348, 127] width 68 height 18
click at [350, 120] on button "Grab Withdraw" at bounding box center [348, 127] width 68 height 18
click at [348, 114] on div "**********" at bounding box center [368, 127] width 720 height 42
click at [344, 127] on button "Grab Withdraw" at bounding box center [348, 127] width 68 height 18
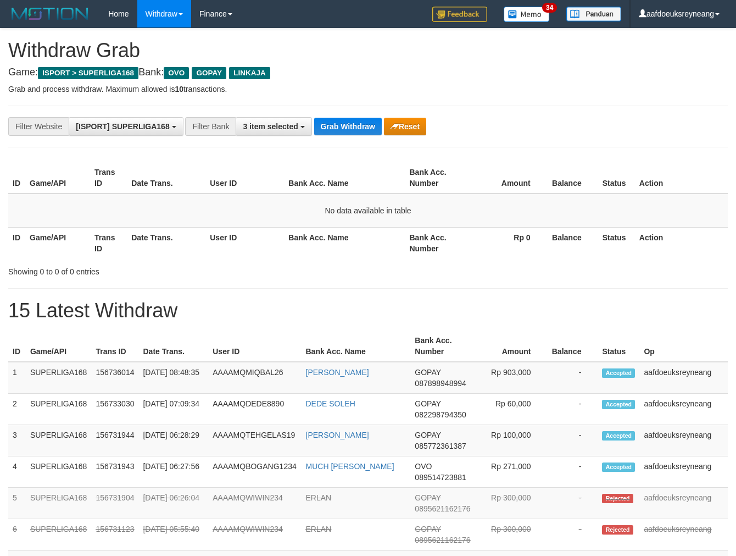
click at [331, 116] on div "**********" at bounding box center [368, 127] width 720 height 42
drag, startPoint x: 331, startPoint y: 116, endPoint x: 331, endPoint y: 123, distance: 6.6
click at [331, 123] on div "**********" at bounding box center [368, 127] width 720 height 42
click at [331, 123] on button "Grab Withdraw" at bounding box center [348, 127] width 68 height 18
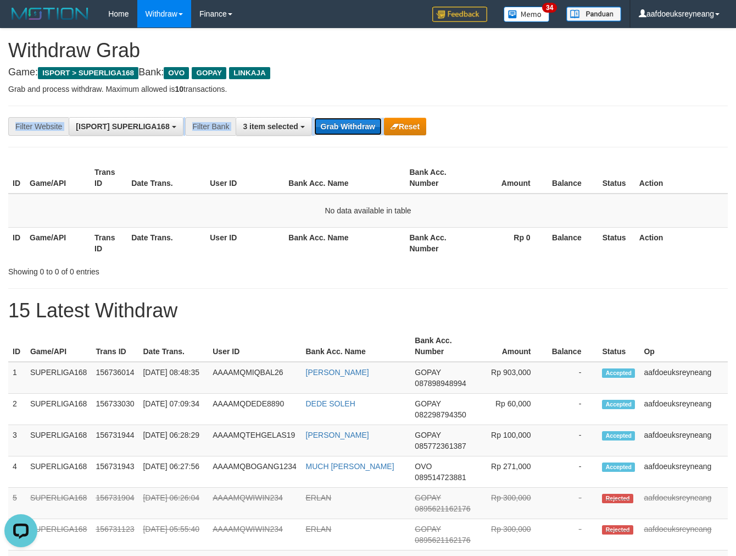
click at [331, 123] on button "Grab Withdraw" at bounding box center [348, 127] width 68 height 18
click at [330, 123] on button "Grab Withdraw" at bounding box center [348, 127] width 68 height 18
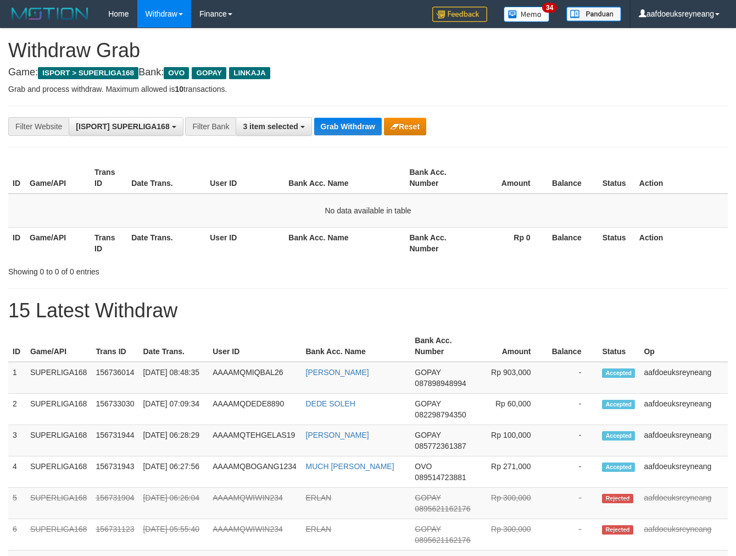
click at [330, 123] on button "Grab Withdraw" at bounding box center [348, 127] width 68 height 18
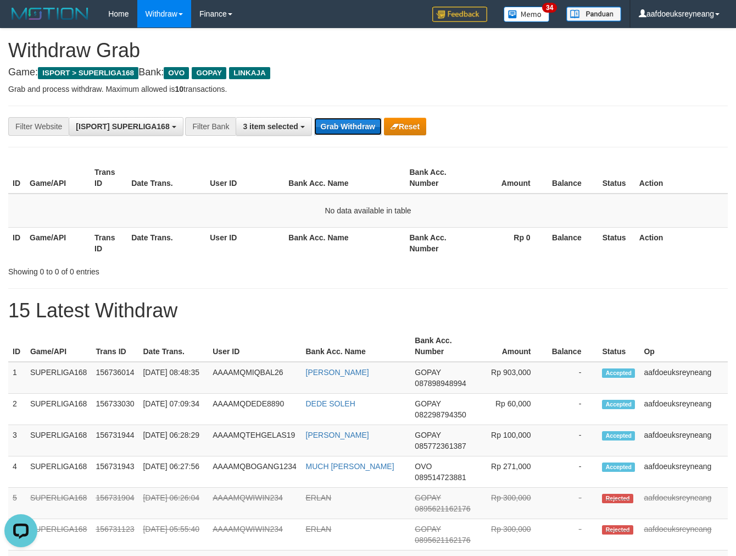
click at [369, 124] on button "Grab Withdraw" at bounding box center [348, 127] width 68 height 18
click at [324, 114] on div "**********" at bounding box center [368, 127] width 720 height 42
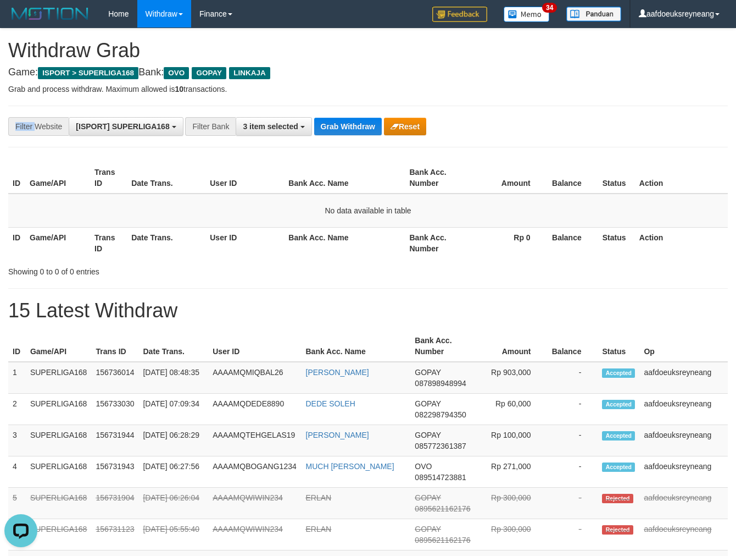
click at [324, 114] on div "**********" at bounding box center [368, 127] width 720 height 42
click at [323, 118] on div "**********" at bounding box center [368, 127] width 720 height 42
click at [330, 130] on button "Grab Withdraw" at bounding box center [348, 127] width 68 height 18
click at [341, 129] on button "Grab Withdraw" at bounding box center [348, 127] width 68 height 18
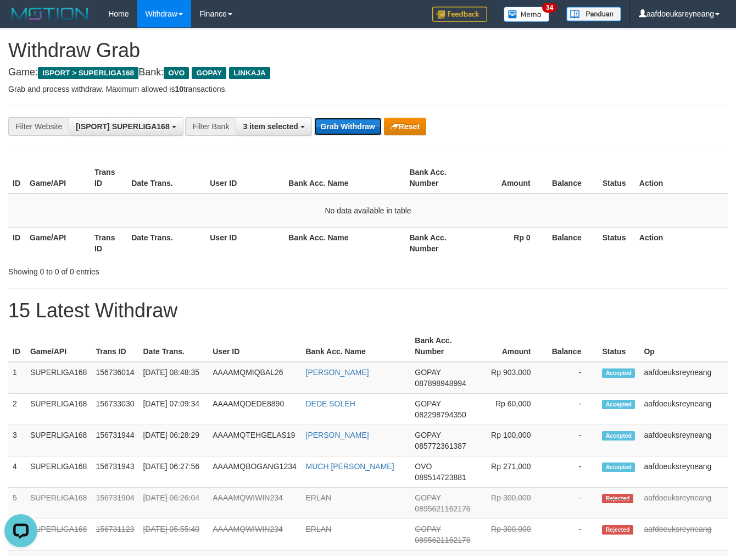
click at [341, 130] on button "Grab Withdraw" at bounding box center [348, 127] width 68 height 18
click at [342, 134] on button "Grab Withdraw" at bounding box center [348, 127] width 68 height 18
click at [341, 134] on button "Grab Withdraw" at bounding box center [348, 127] width 68 height 18
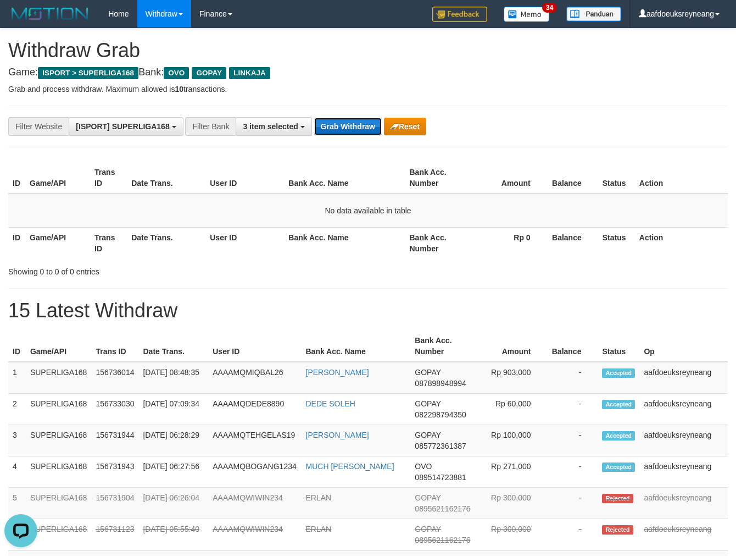
click at [358, 125] on button "Grab Withdraw" at bounding box center [348, 127] width 68 height 18
click at [358, 127] on button "Grab Withdraw" at bounding box center [348, 127] width 68 height 18
click at [342, 125] on button "Grab Withdraw" at bounding box center [348, 127] width 68 height 18
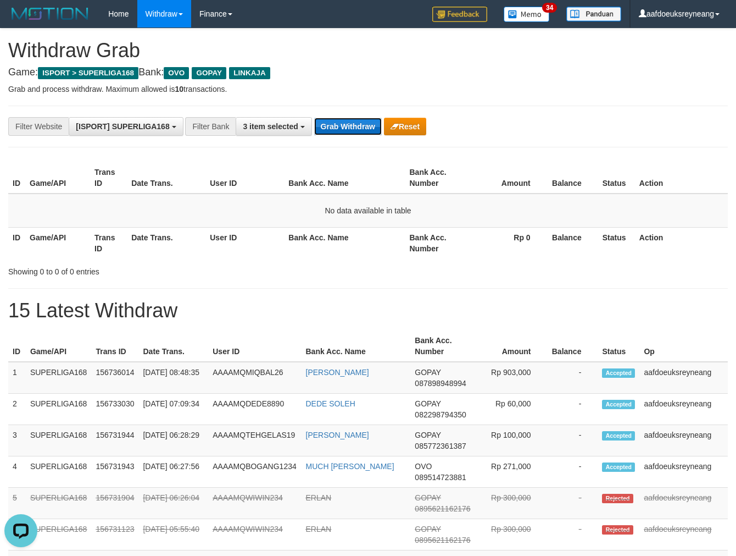
click at [342, 125] on button "Grab Withdraw" at bounding box center [348, 127] width 68 height 18
click at [354, 129] on button "Grab Withdraw" at bounding box center [348, 127] width 68 height 18
click at [352, 129] on button "Grab Withdraw" at bounding box center [348, 127] width 68 height 18
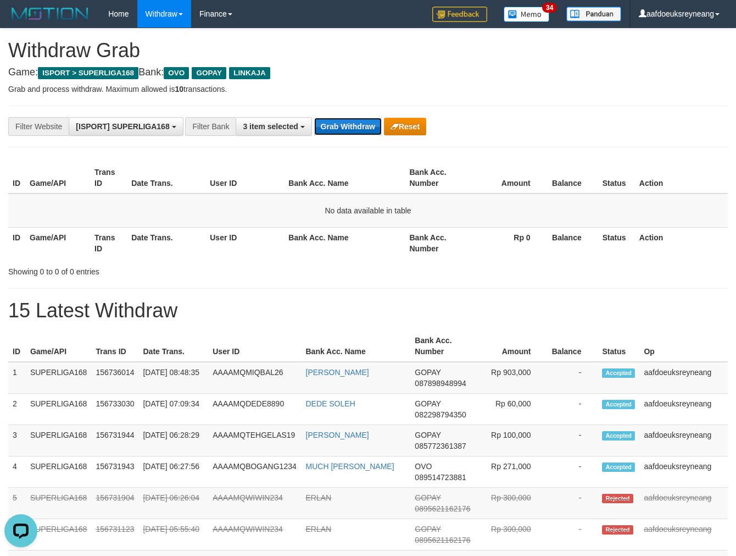
click at [352, 129] on button "Grab Withdraw" at bounding box center [348, 127] width 68 height 18
drag, startPoint x: 352, startPoint y: 125, endPoint x: 354, endPoint y: 19, distance: 106.1
click at [315, 126] on button "Grab Withdraw" at bounding box center [348, 127] width 68 height 18
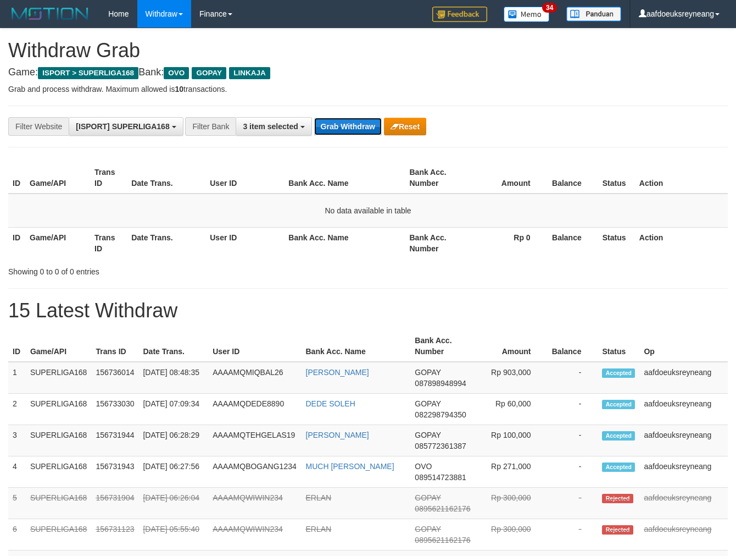
click at [317, 129] on button "Grab Withdraw" at bounding box center [348, 127] width 68 height 18
click at [318, 127] on button "Grab Withdraw" at bounding box center [348, 127] width 68 height 18
click at [337, 134] on button "Grab Withdraw" at bounding box center [348, 127] width 68 height 18
click at [336, 134] on button "Grab Withdraw" at bounding box center [348, 127] width 68 height 18
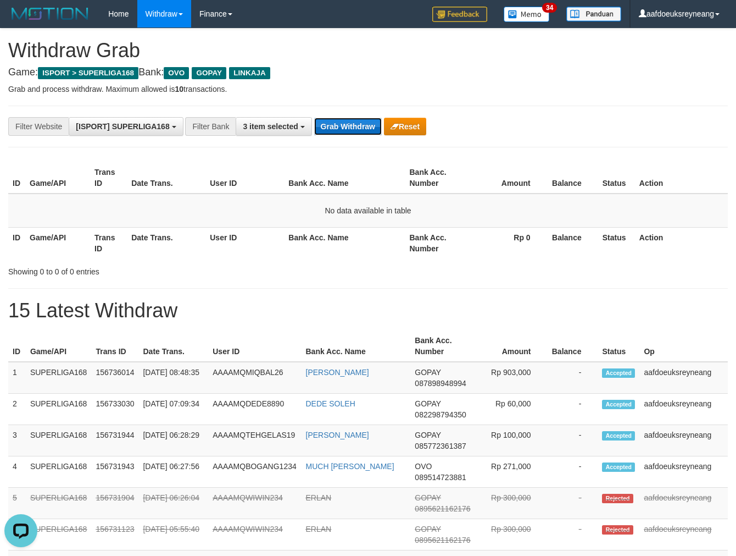
click at [336, 133] on button "Grab Withdraw" at bounding box center [348, 127] width 68 height 18
click at [336, 135] on button "Grab Withdraw" at bounding box center [348, 127] width 68 height 18
click at [336, 132] on button "Grab Withdraw" at bounding box center [348, 127] width 68 height 18
click at [328, 119] on button "Grab Withdraw" at bounding box center [348, 127] width 68 height 18
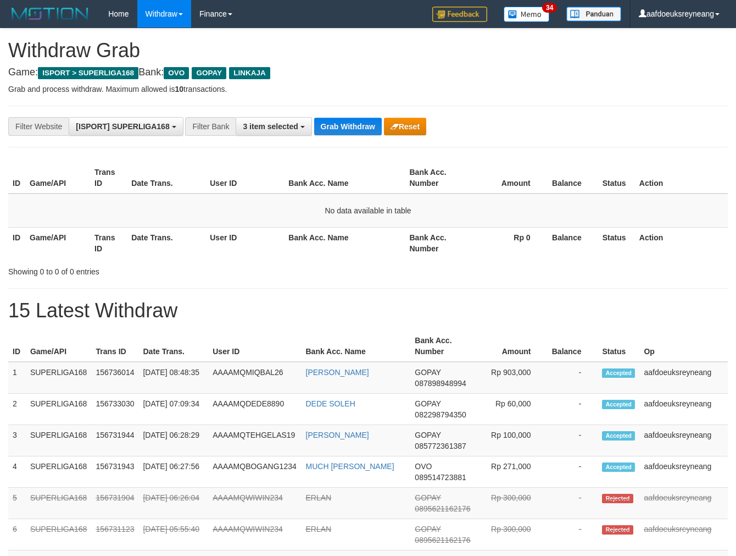
click at [328, 123] on button "Grab Withdraw" at bounding box center [348, 127] width 68 height 18
click at [336, 127] on button "Grab Withdraw" at bounding box center [348, 127] width 68 height 18
drag, startPoint x: 336, startPoint y: 127, endPoint x: 342, endPoint y: 128, distance: 5.6
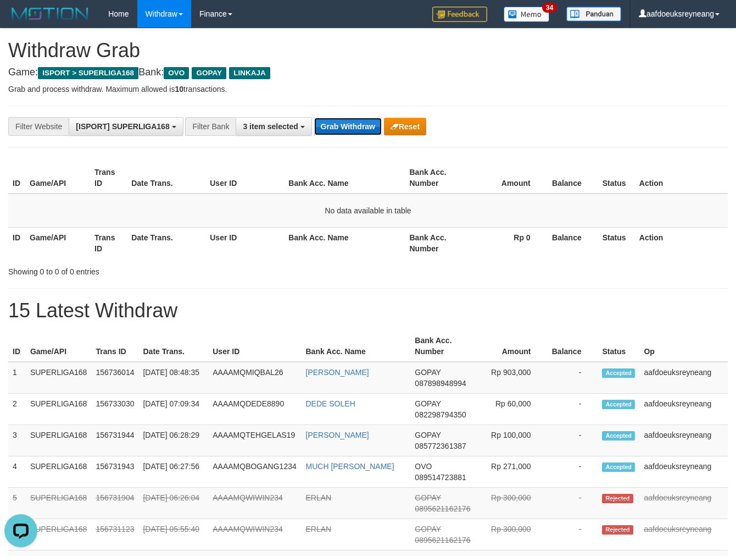
click at [342, 128] on button "Grab Withdraw" at bounding box center [348, 127] width 68 height 18
click at [342, 127] on button "Grab Withdraw" at bounding box center [348, 127] width 68 height 18
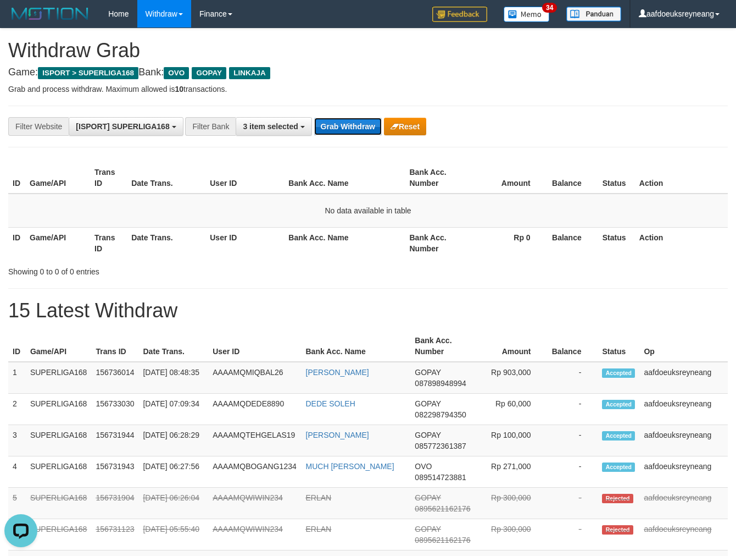
click at [342, 127] on button "Grab Withdraw" at bounding box center [348, 127] width 68 height 18
click at [341, 127] on button "Grab Withdraw" at bounding box center [348, 127] width 68 height 18
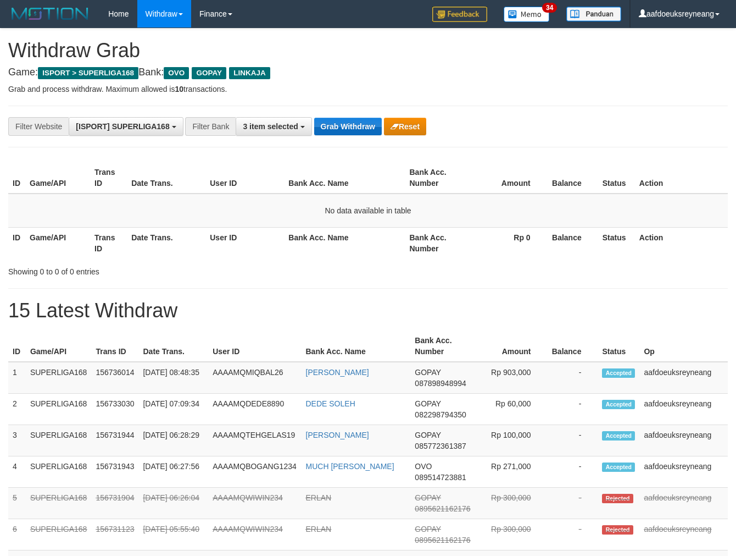
click at [341, 126] on button "Grab Withdraw" at bounding box center [348, 127] width 68 height 18
click at [340, 126] on button "Grab Withdraw" at bounding box center [348, 127] width 68 height 18
click at [339, 126] on button "Grab Withdraw" at bounding box center [348, 127] width 68 height 18
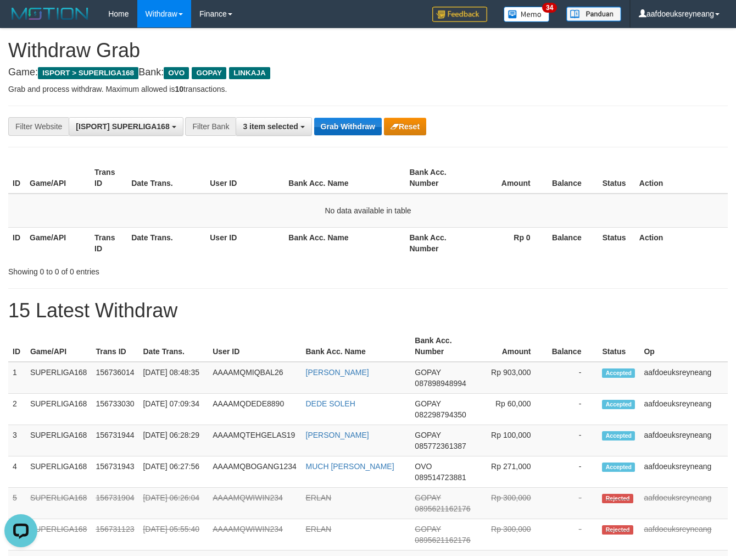
click at [339, 126] on button "Grab Withdraw" at bounding box center [348, 127] width 68 height 18
click at [338, 125] on button "Grab Withdraw" at bounding box center [348, 127] width 68 height 18
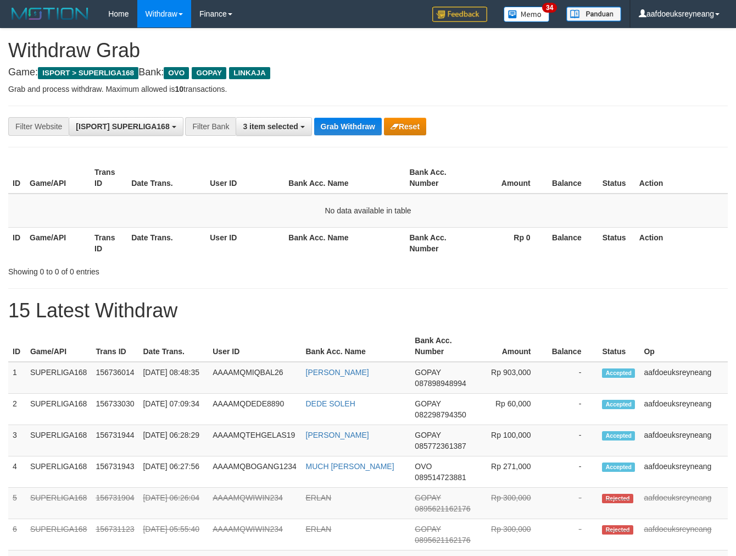
click at [338, 125] on button "Grab Withdraw" at bounding box center [348, 127] width 68 height 18
drag, startPoint x: 0, startPoint y: 0, endPoint x: 338, endPoint y: 126, distance: 360.8
click at [338, 126] on button "Grab Withdraw" at bounding box center [348, 127] width 68 height 18
click at [333, 125] on button "Grab Withdraw" at bounding box center [348, 127] width 68 height 18
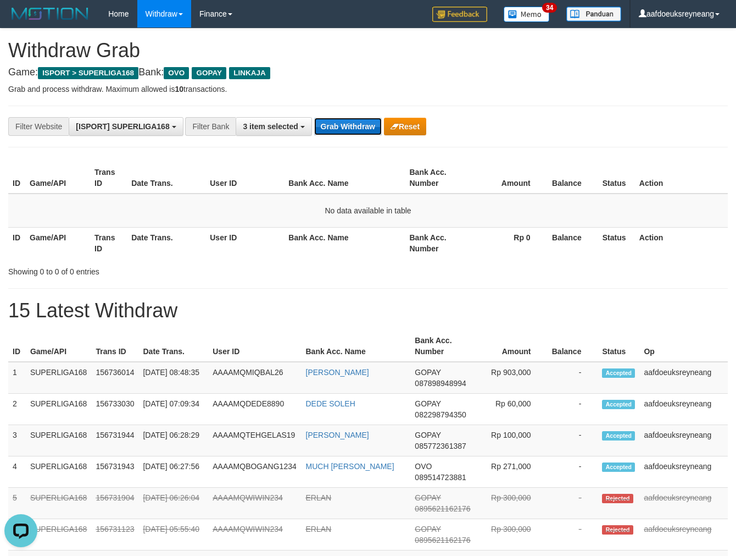
click at [333, 125] on button "Grab Withdraw" at bounding box center [348, 127] width 68 height 18
click at [366, 121] on button "Grab Withdraw" at bounding box center [348, 127] width 68 height 18
click at [364, 122] on button "Grab Withdraw" at bounding box center [348, 127] width 68 height 18
click at [364, 123] on button "Grab Withdraw" at bounding box center [348, 127] width 68 height 18
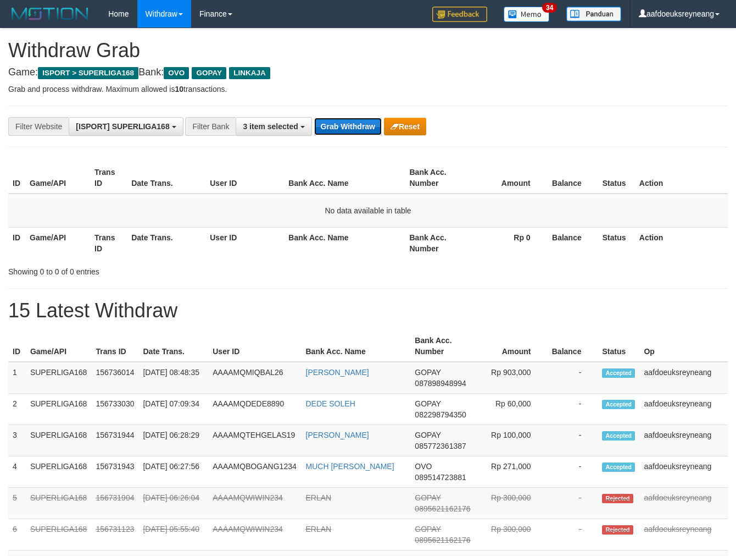
click at [342, 125] on button "Grab Withdraw" at bounding box center [348, 127] width 68 height 18
click at [362, 121] on button "Grab Withdraw" at bounding box center [348, 127] width 68 height 18
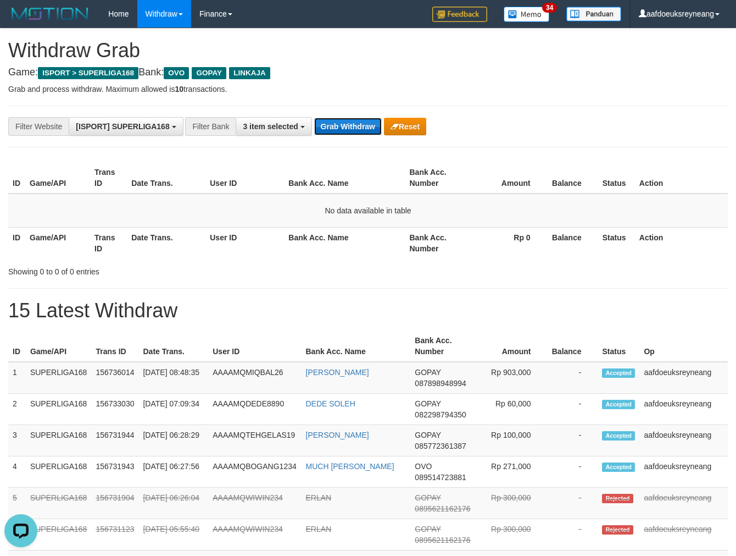
click at [330, 118] on button "Grab Withdraw" at bounding box center [348, 127] width 68 height 18
click at [330, 117] on div "**********" at bounding box center [307, 126] width 614 height 19
drag, startPoint x: 203, startPoint y: 366, endPoint x: 558, endPoint y: 102, distance: 442.6
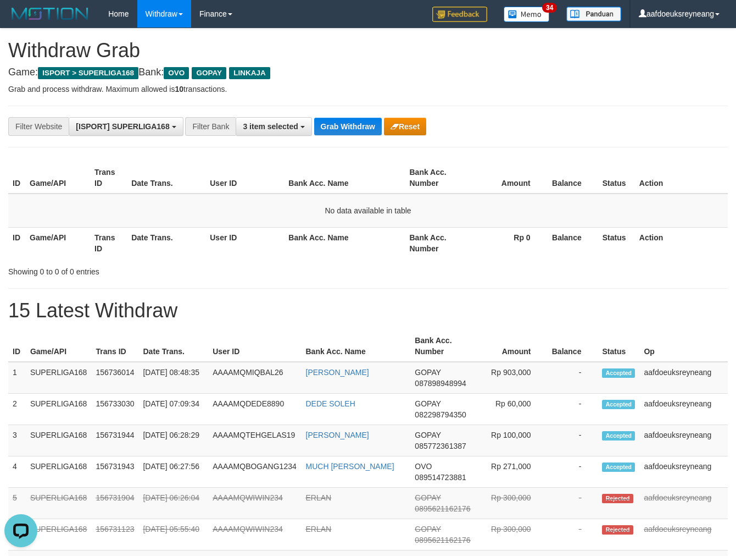
click at [204, 364] on td "[DATE] 08:48:35" at bounding box center [173, 378] width 70 height 32
